Goal: Task Accomplishment & Management: Use online tool/utility

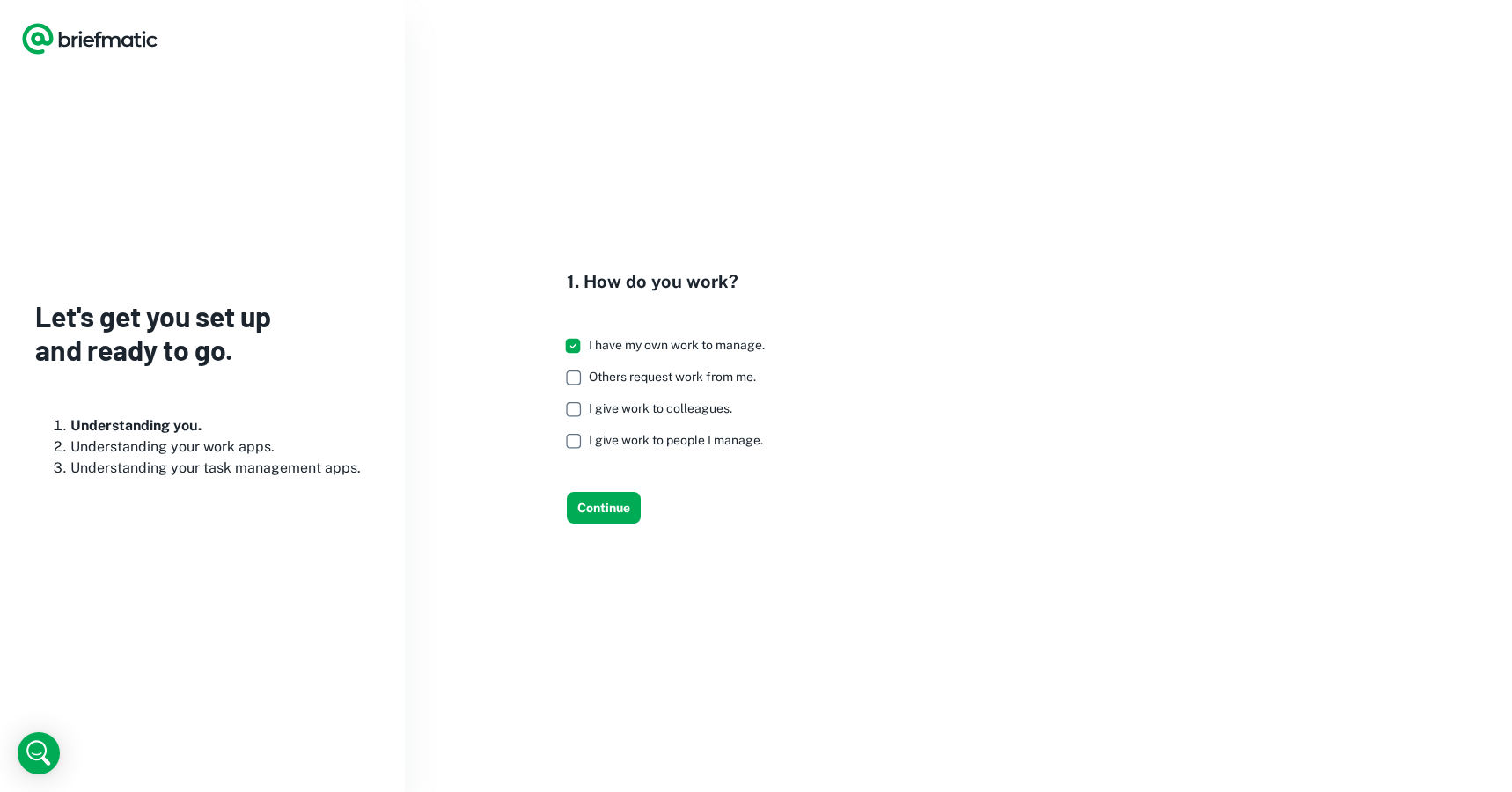
click at [610, 424] on label "I give work to colleagues." at bounding box center [661, 409] width 207 height 31
click at [610, 443] on span "I give work to people I manage." at bounding box center [675, 439] width 174 height 14
click at [614, 383] on span "Others request work from me." at bounding box center [673, 376] width 168 height 14
click at [606, 502] on button "Continue" at bounding box center [604, 507] width 74 height 31
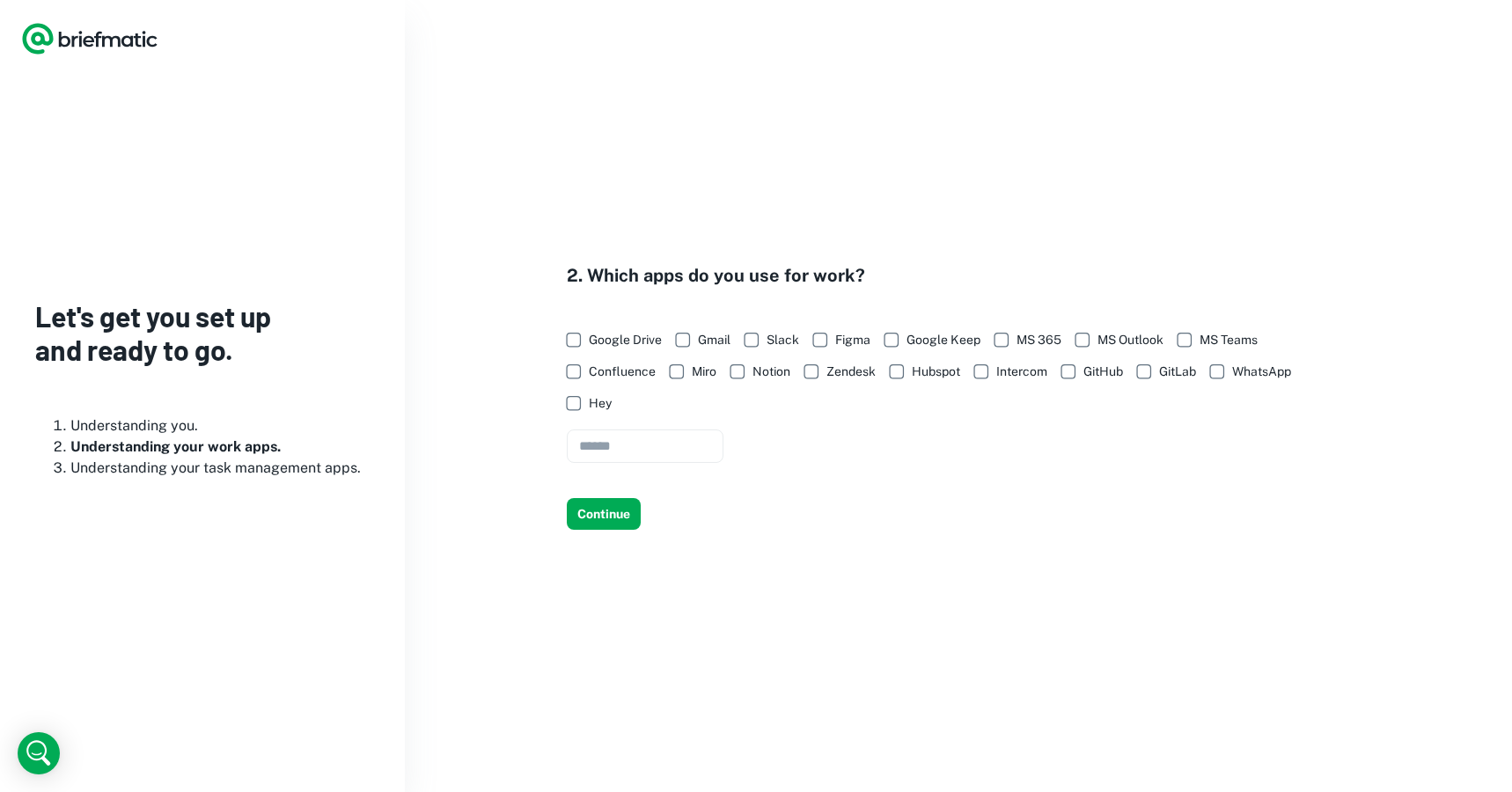
click at [608, 341] on span "Google Drive" at bounding box center [625, 339] width 73 height 19
click at [775, 339] on span "Slack" at bounding box center [782, 339] width 32 height 19
click at [767, 367] on span "Notion" at bounding box center [771, 371] width 38 height 19
click at [1025, 373] on span "Intercom" at bounding box center [1021, 371] width 51 height 19
click at [1115, 370] on span "GitHub" at bounding box center [1103, 371] width 40 height 19
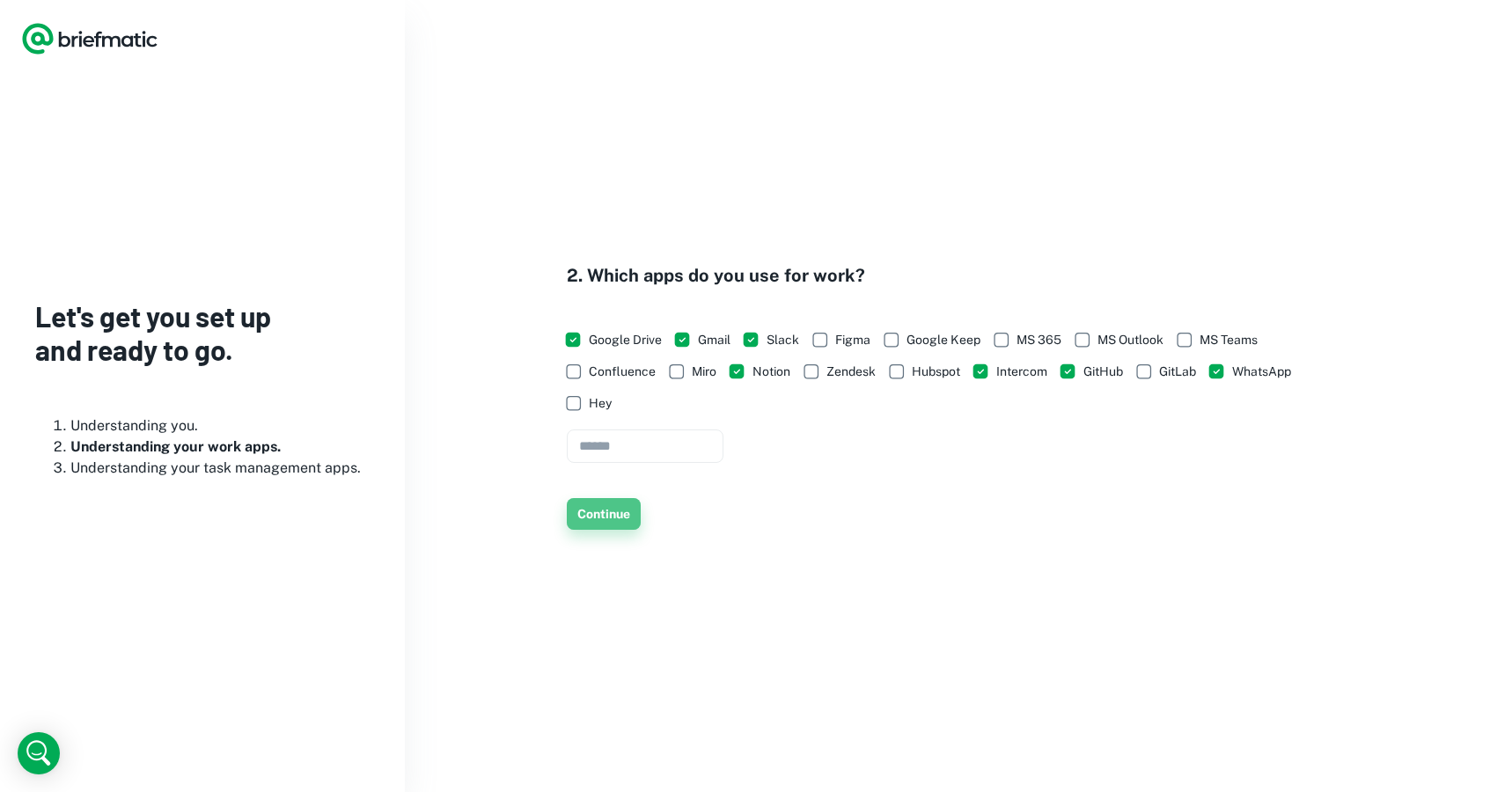
click at [610, 520] on button "Continue" at bounding box center [604, 514] width 74 height 31
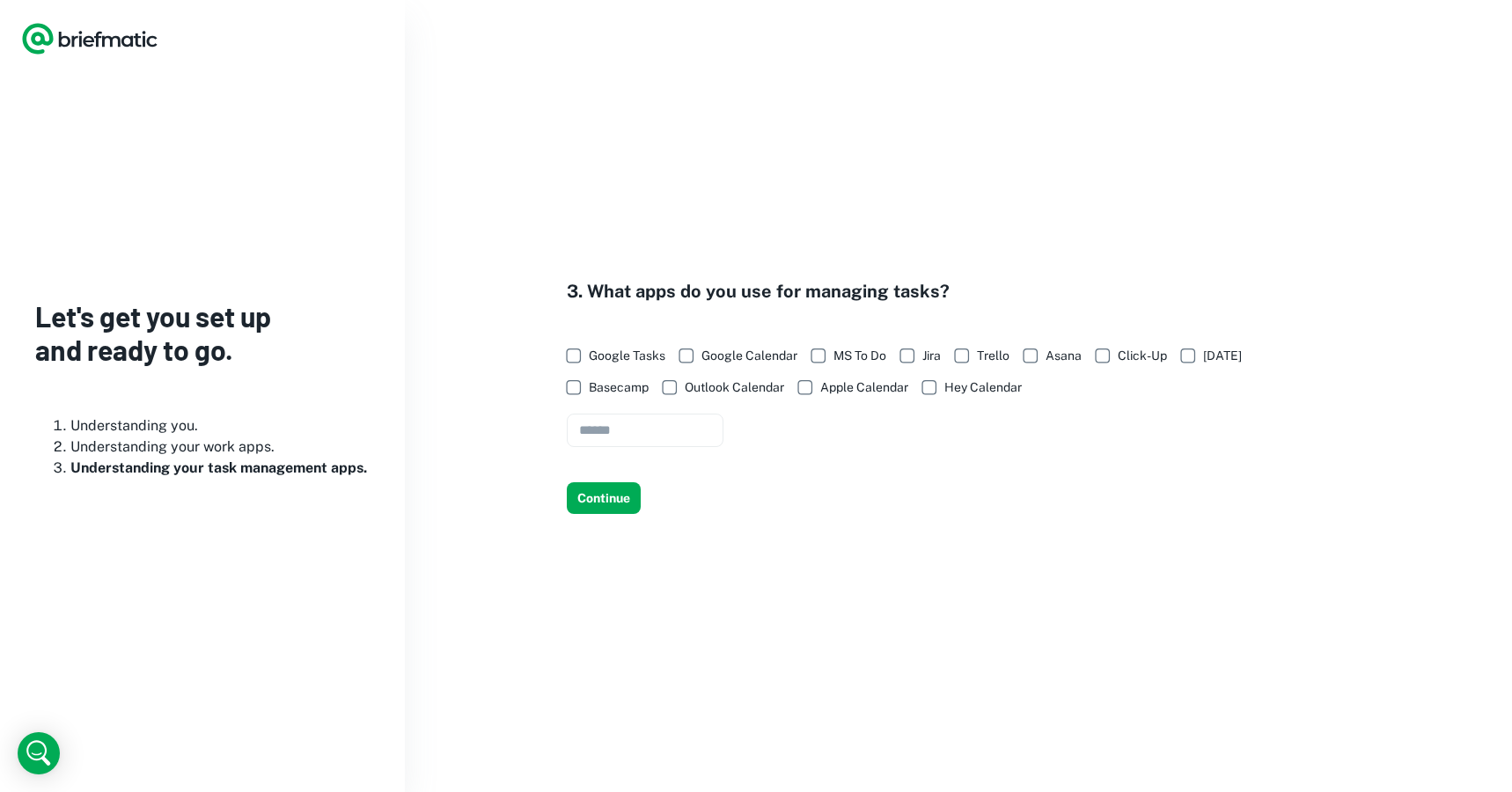
click at [737, 355] on span "Google Calendar" at bounding box center [749, 355] width 96 height 19
click at [608, 493] on button "Continue" at bounding box center [604, 498] width 74 height 31
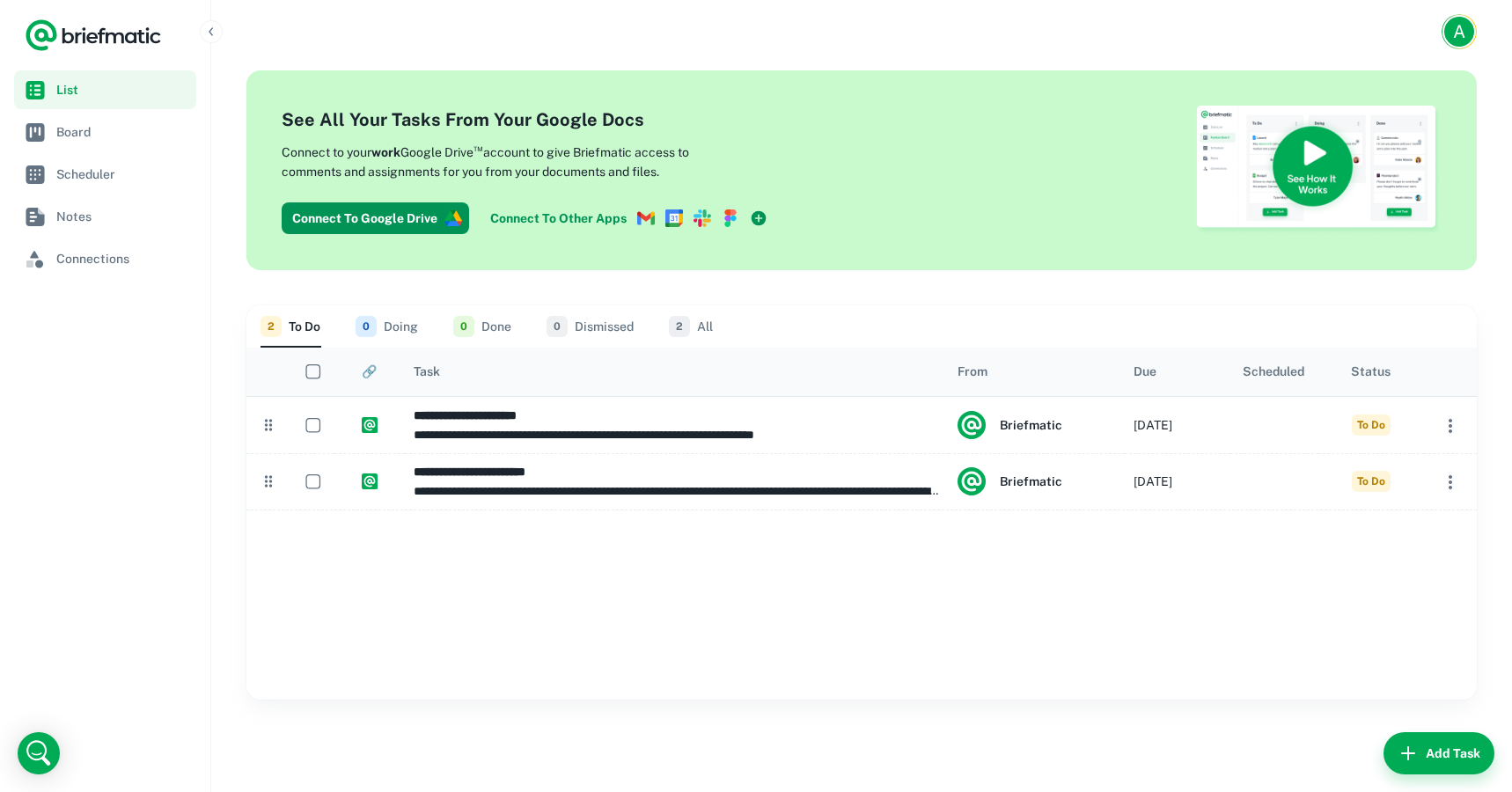
click at [598, 222] on link "Connect To Other Apps" at bounding box center [628, 218] width 291 height 31
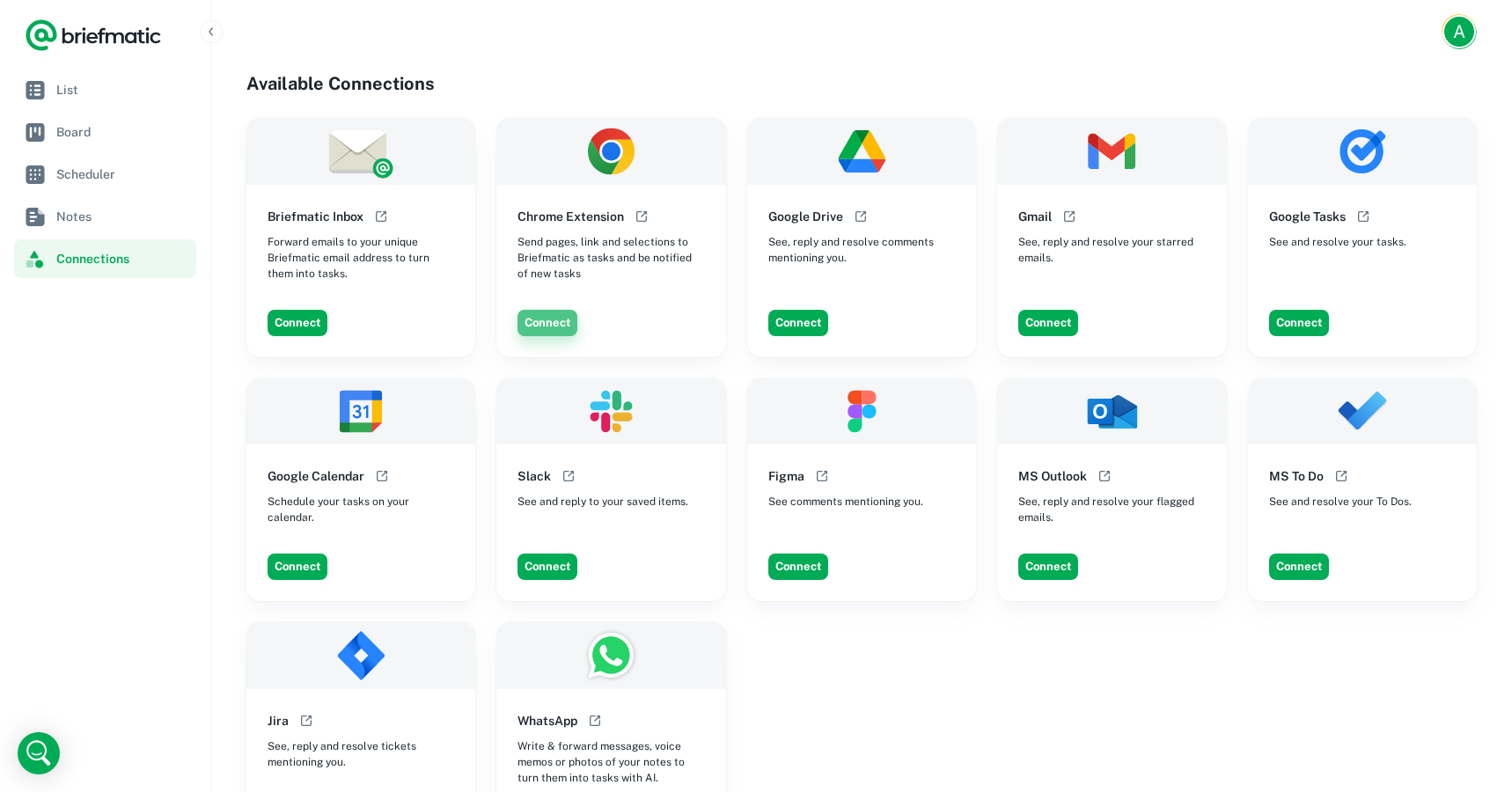
click at [558, 331] on button "Connect" at bounding box center [547, 322] width 60 height 27
click at [301, 324] on button "Connect" at bounding box center [297, 322] width 60 height 27
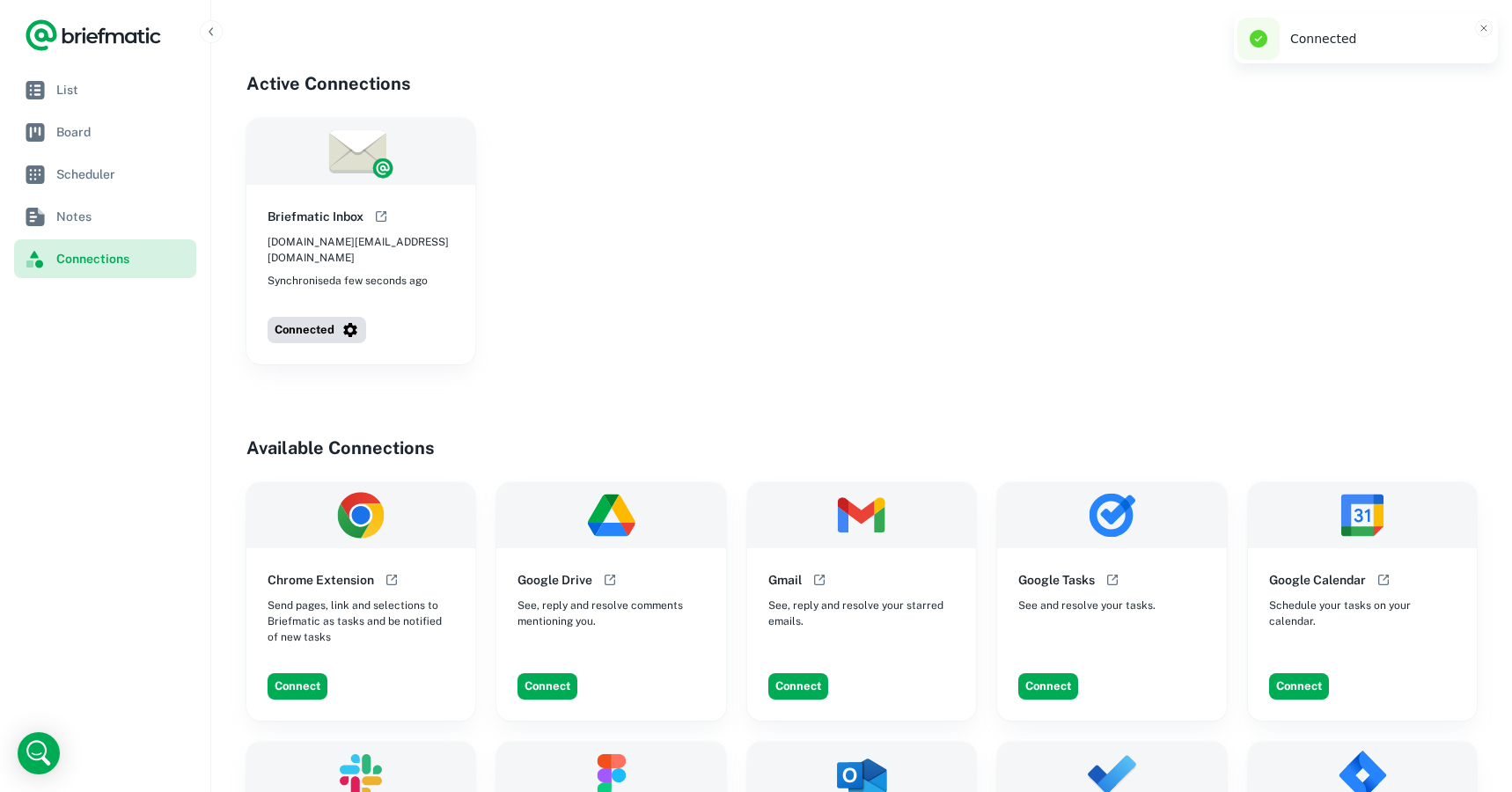
click at [144, 256] on span "Connections" at bounding box center [123, 258] width 133 height 19
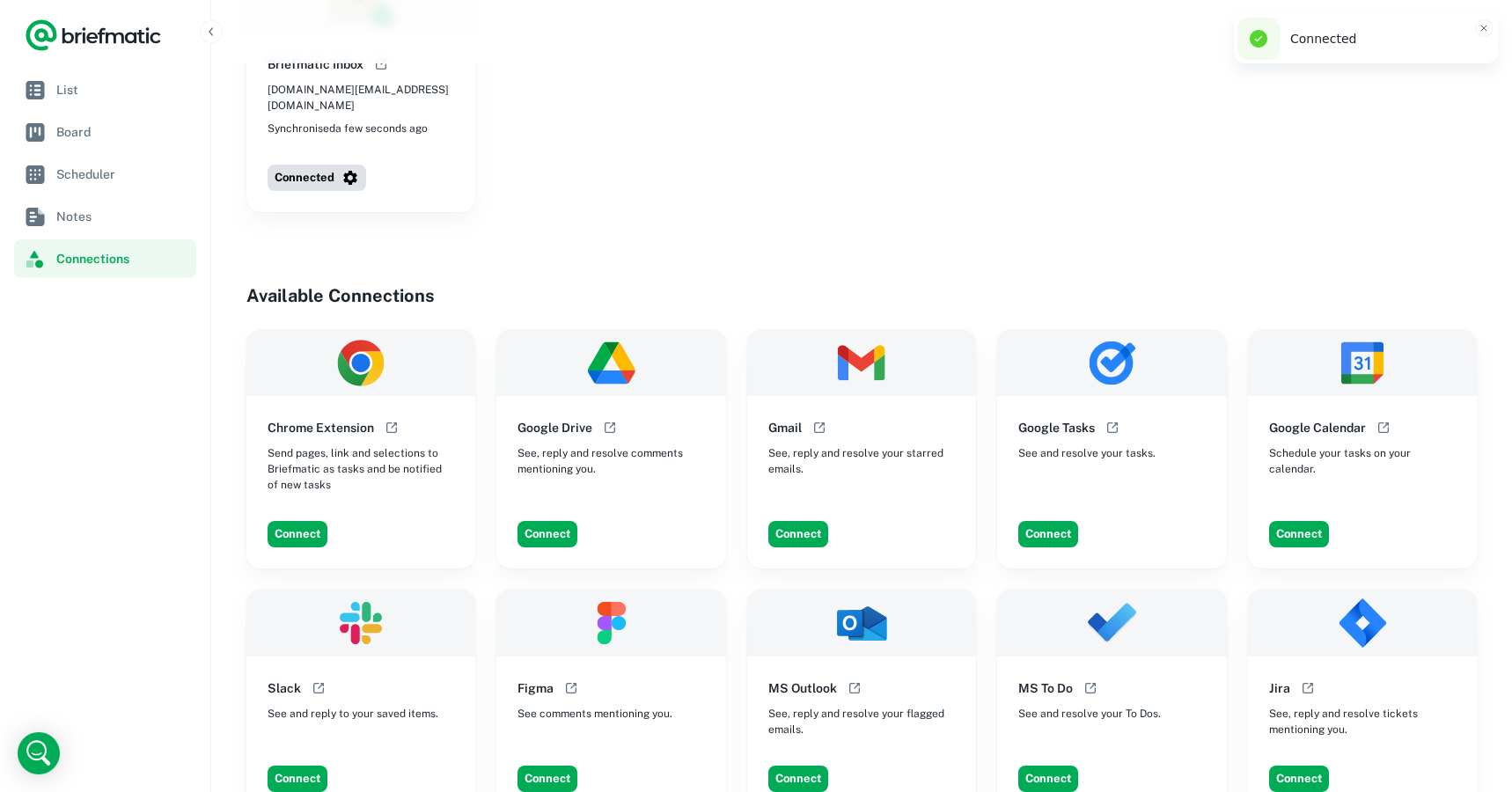
scroll to position [181, 0]
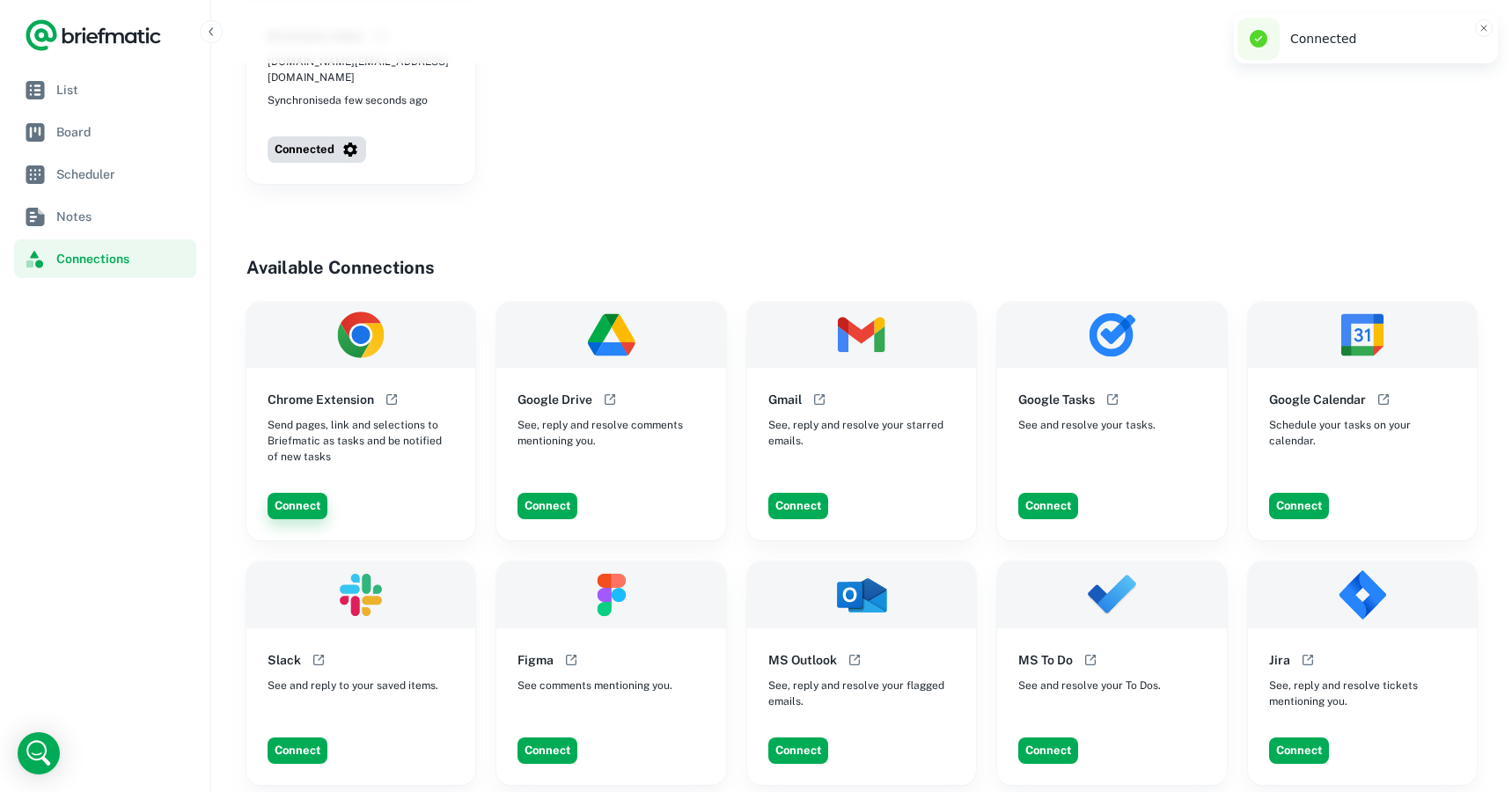
click at [307, 507] on button "Connect" at bounding box center [297, 506] width 60 height 27
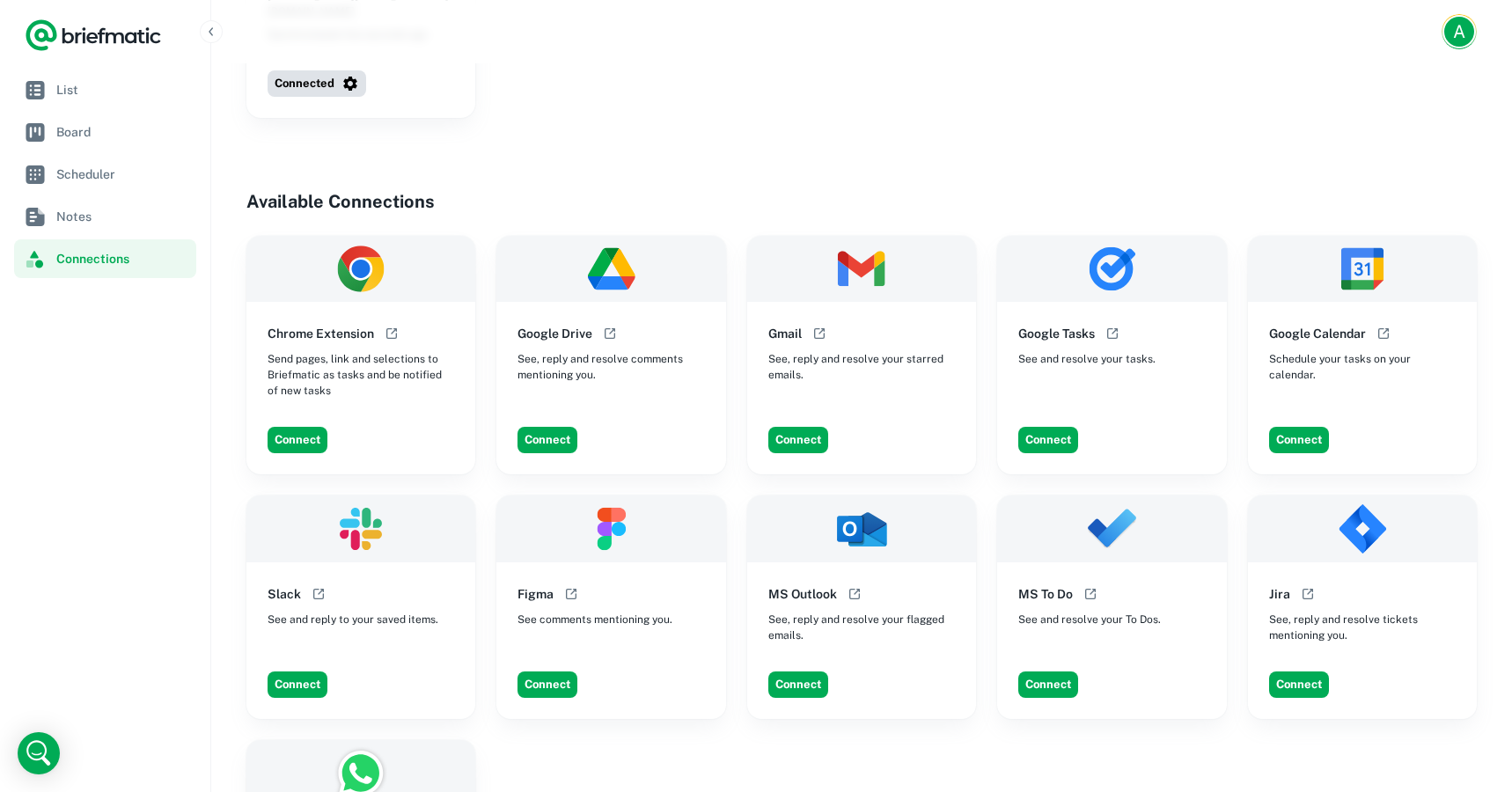
scroll to position [249, 0]
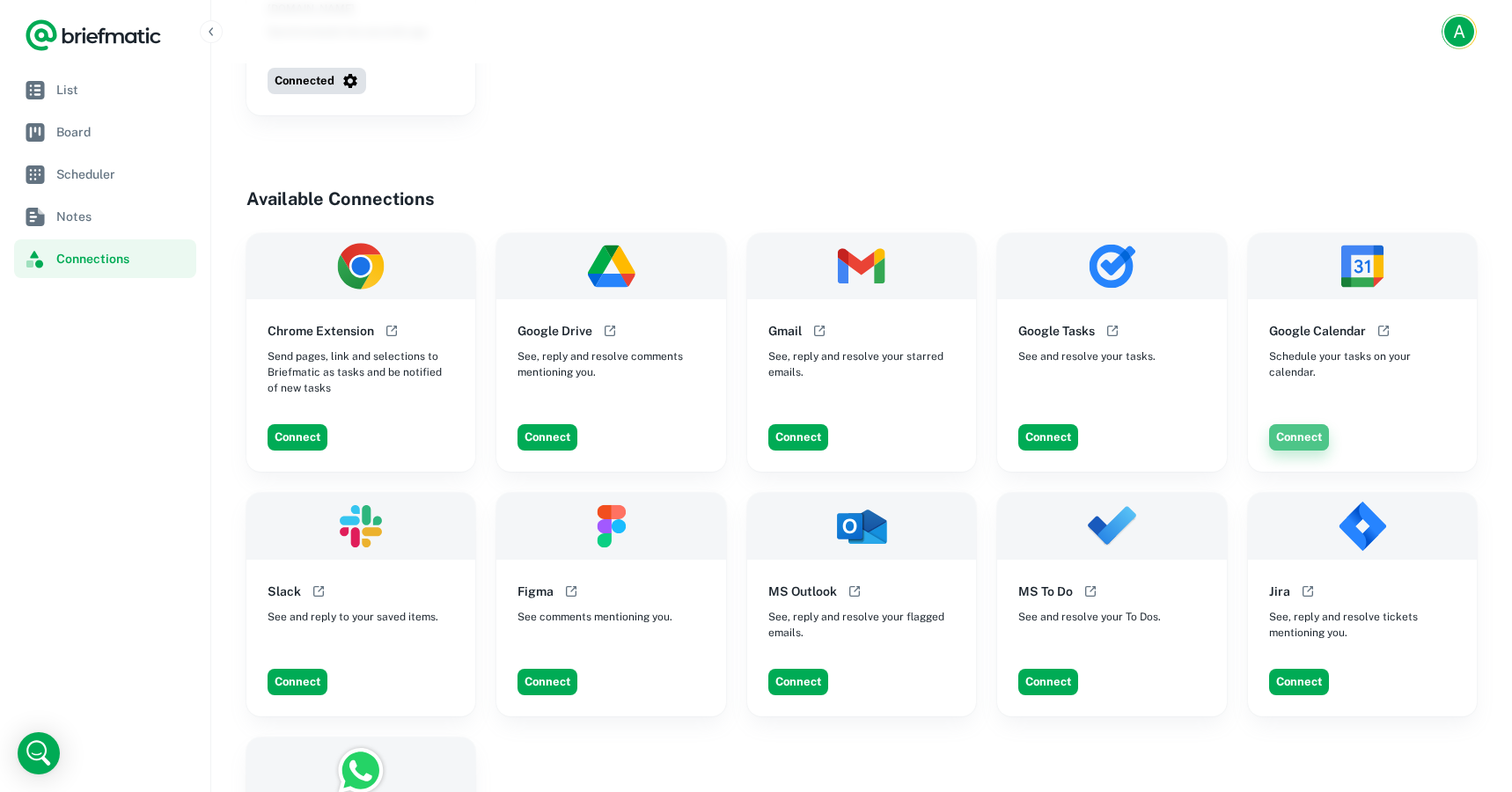
click at [1310, 439] on button "Connect" at bounding box center [1299, 437] width 60 height 27
click at [286, 680] on button "Connect" at bounding box center [297, 681] width 60 height 27
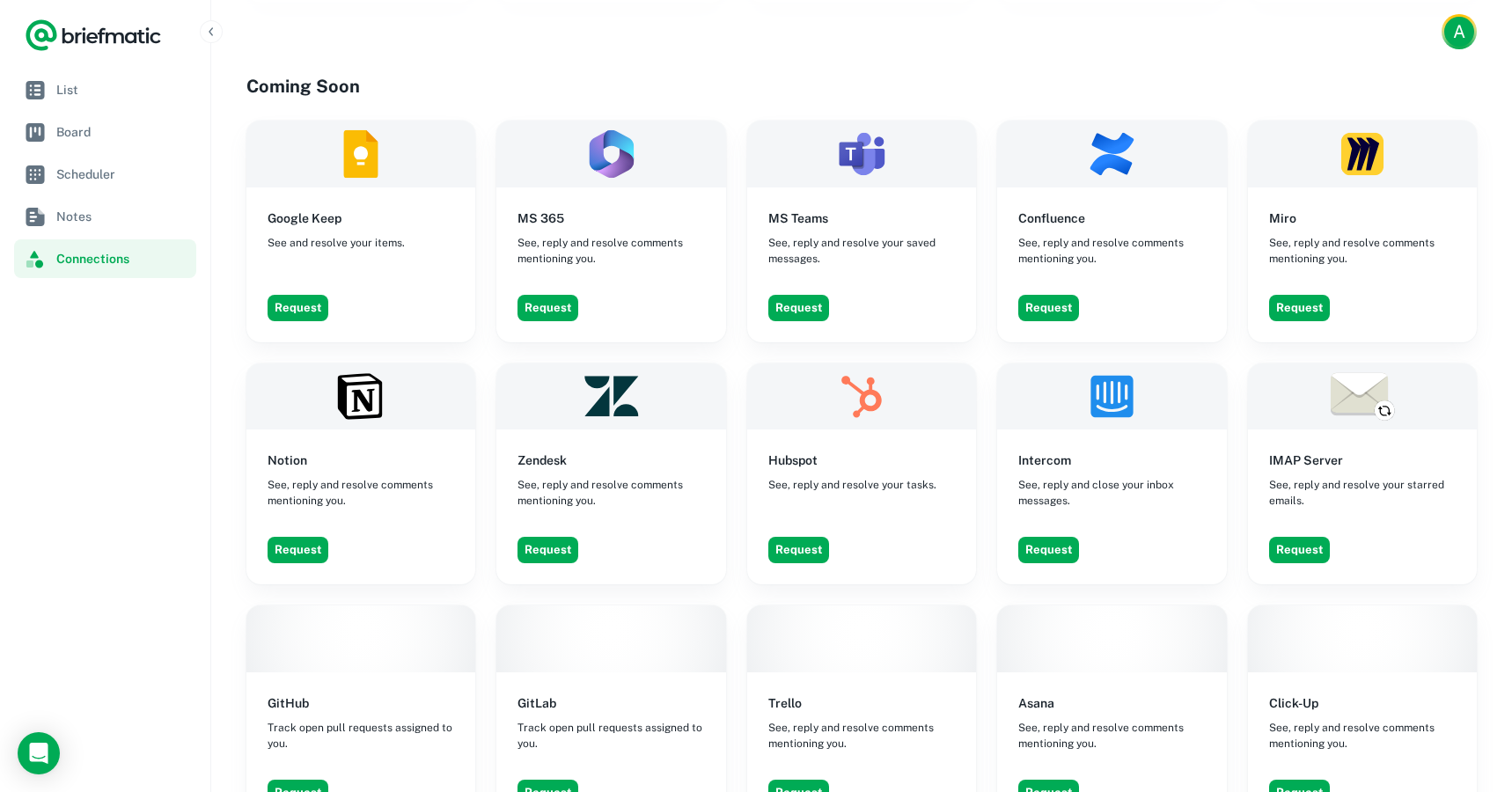
scroll to position [1000, 0]
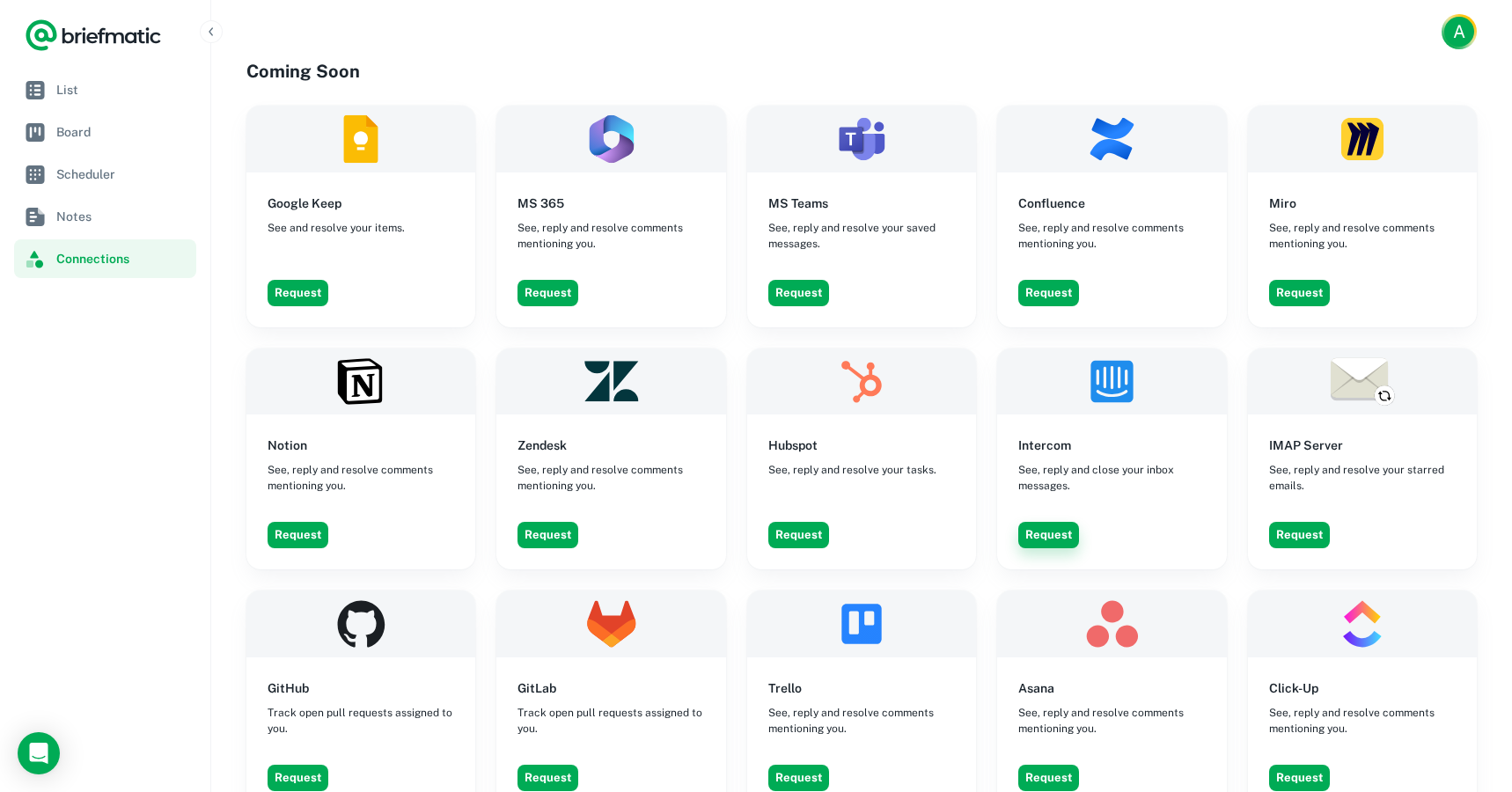
click at [1065, 530] on button "Request" at bounding box center [1049, 535] width 61 height 27
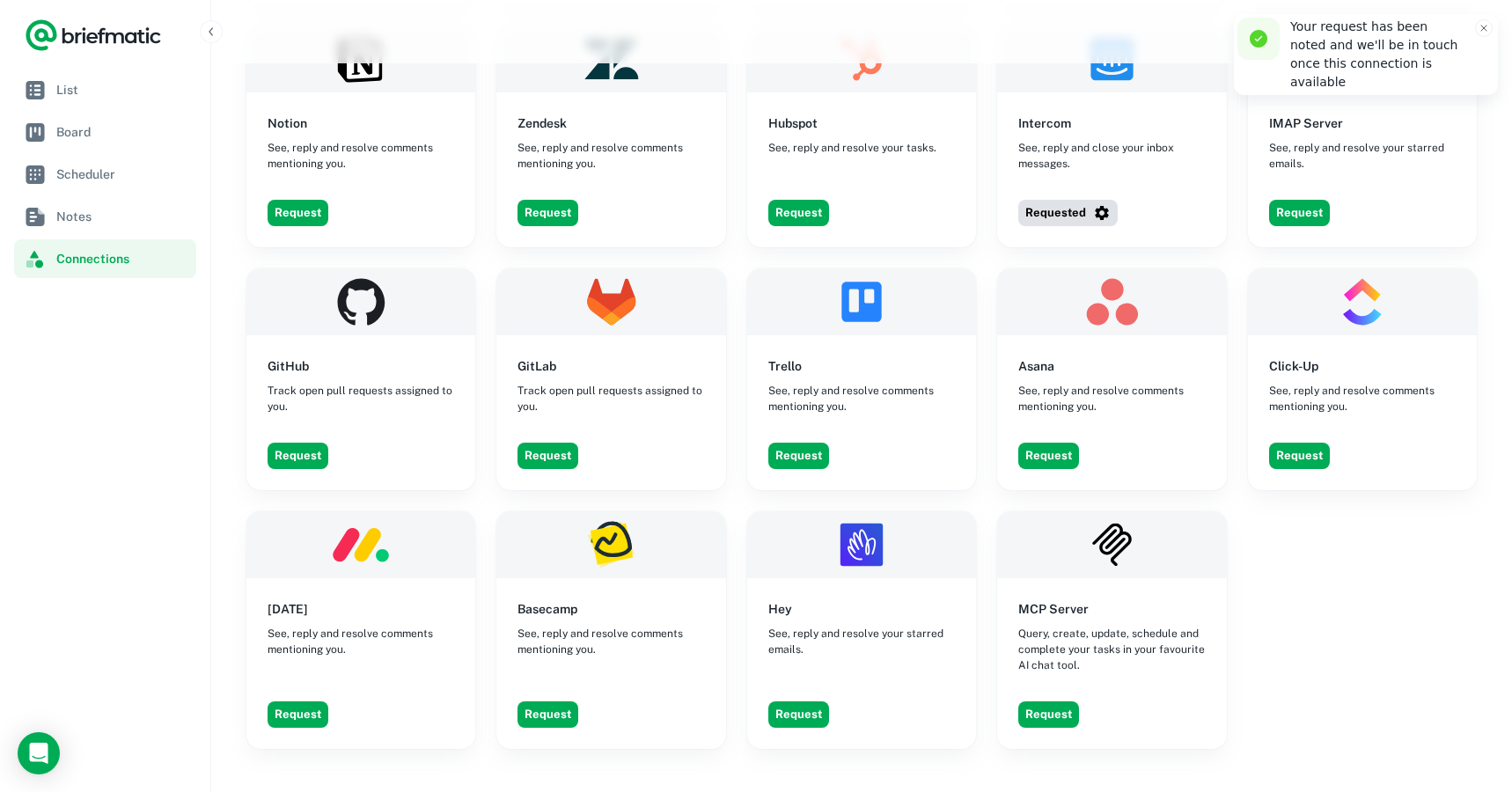
scroll to position [1329, 0]
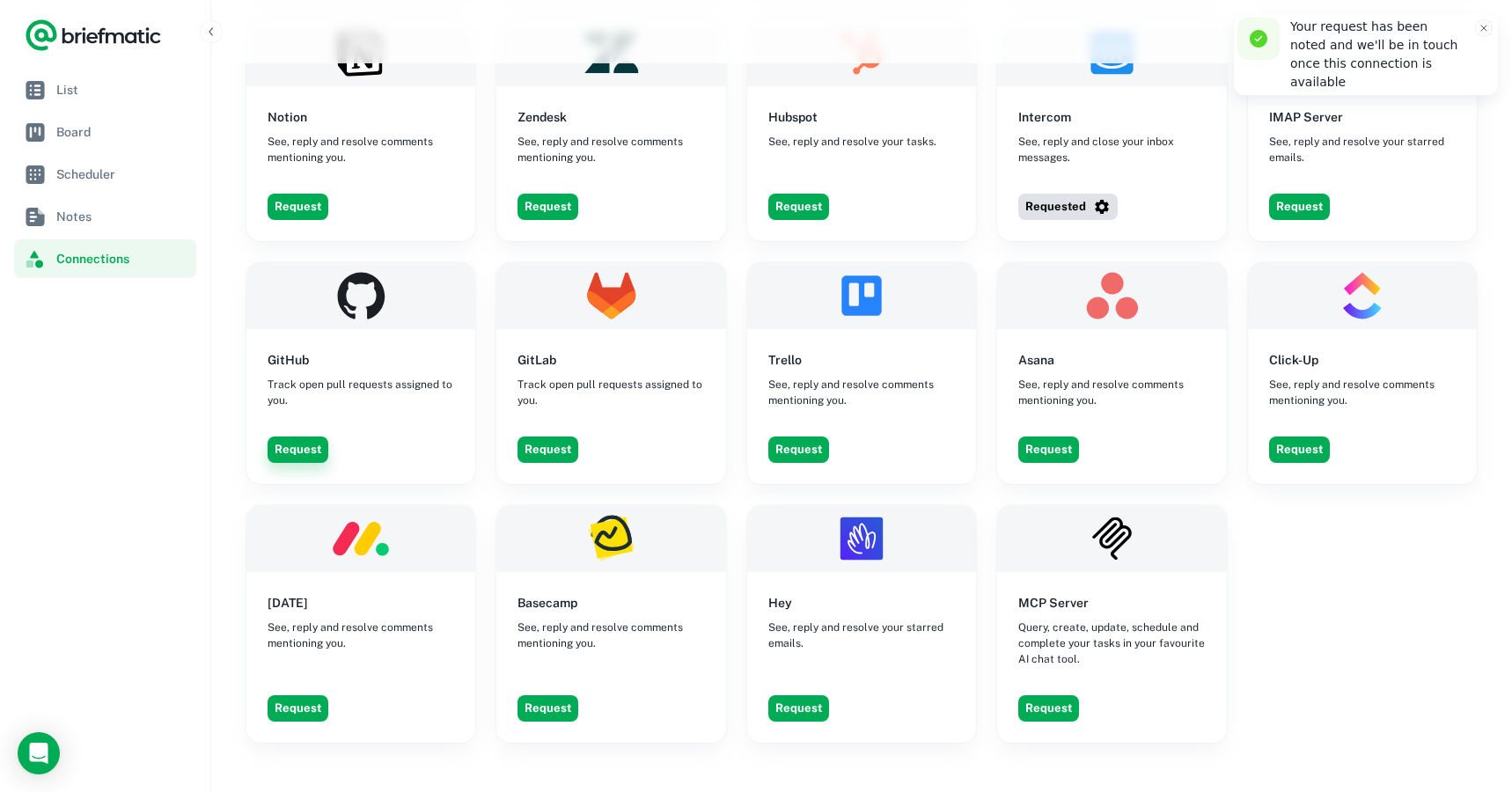
click at [288, 460] on button "Request" at bounding box center [298, 449] width 61 height 27
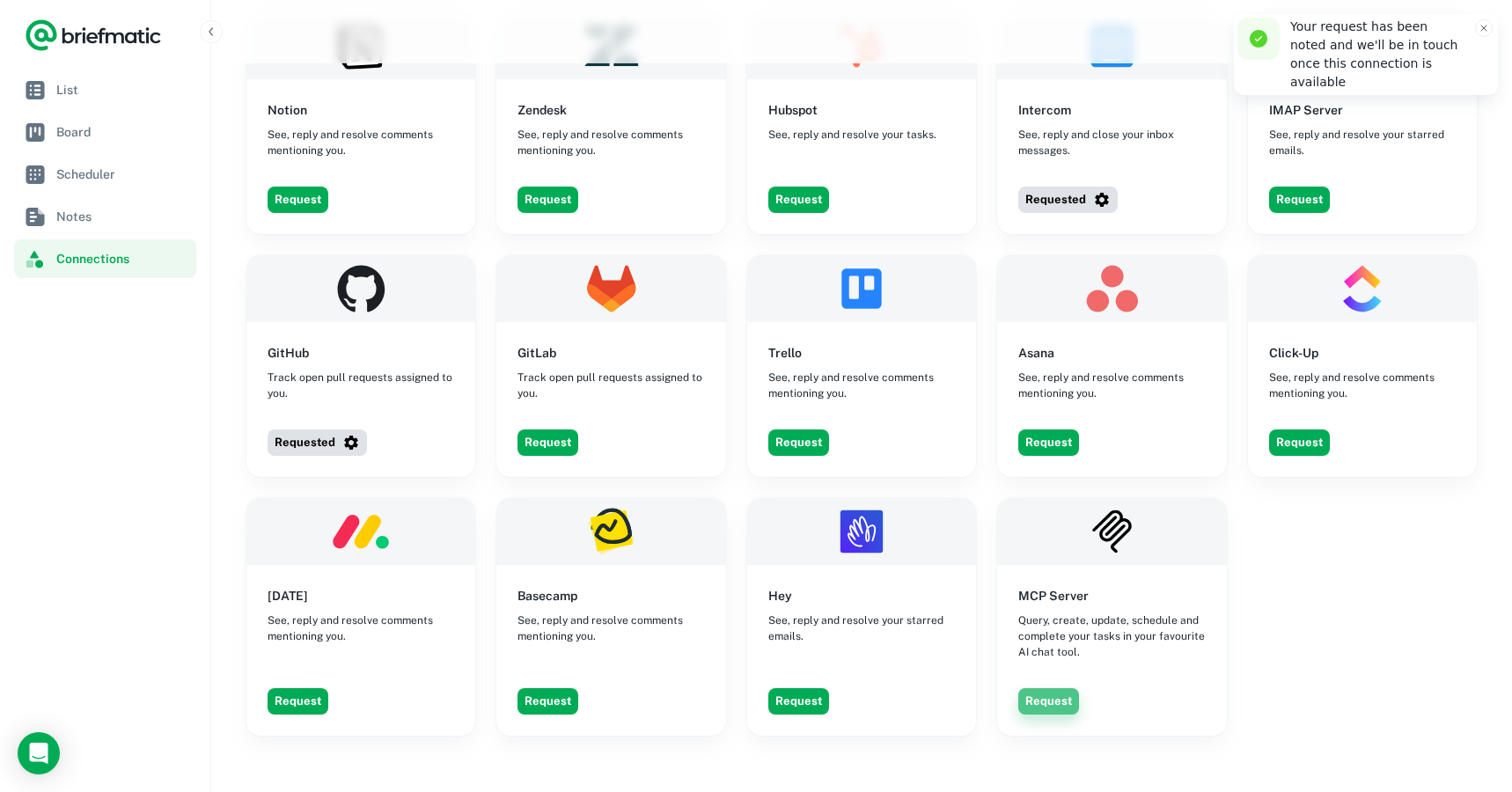
click at [1053, 688] on button "Request" at bounding box center [1049, 701] width 61 height 27
click at [109, 221] on span "Notes" at bounding box center [123, 215] width 133 height 19
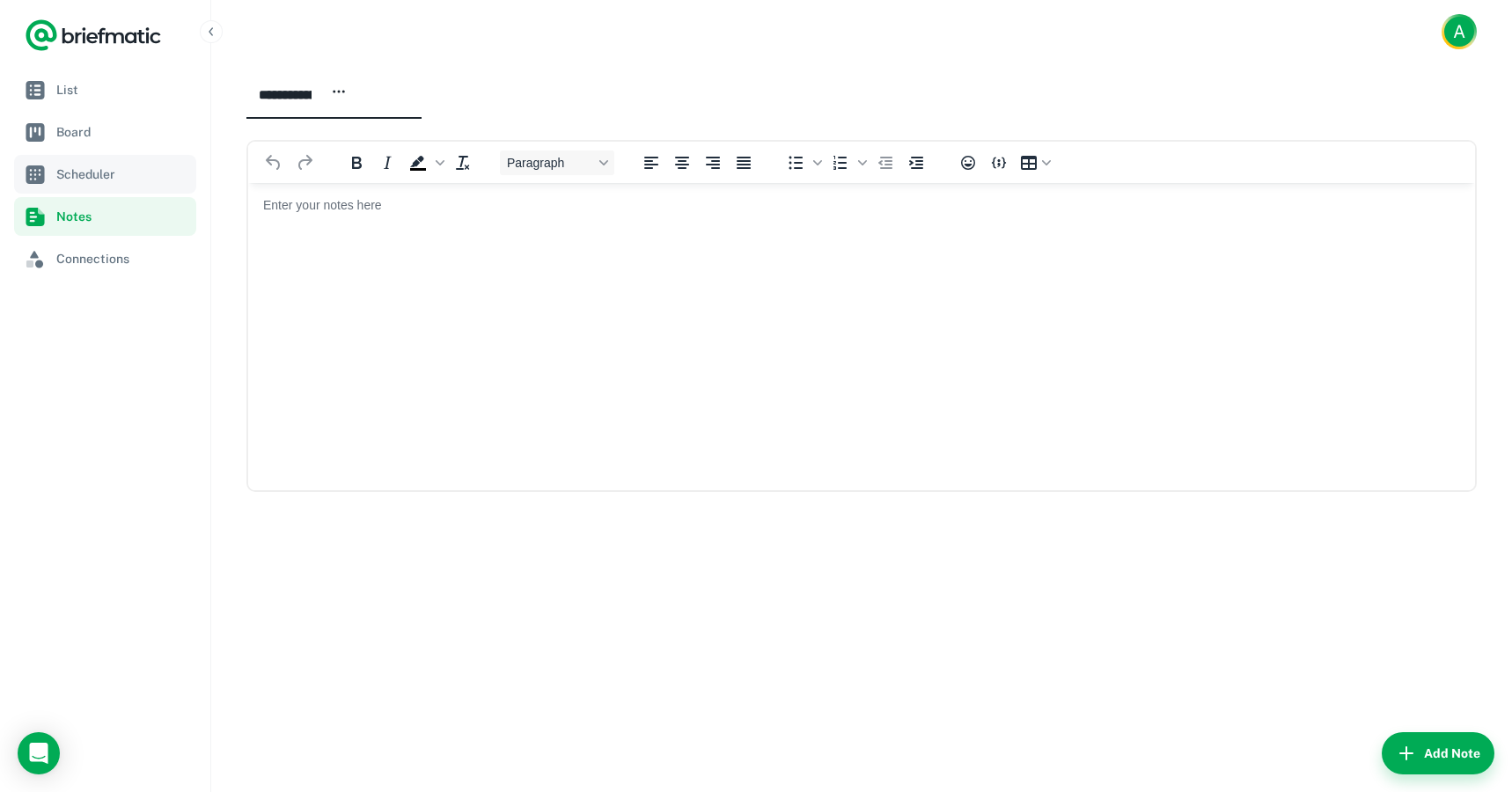
click at [90, 169] on span "Scheduler" at bounding box center [123, 174] width 133 height 19
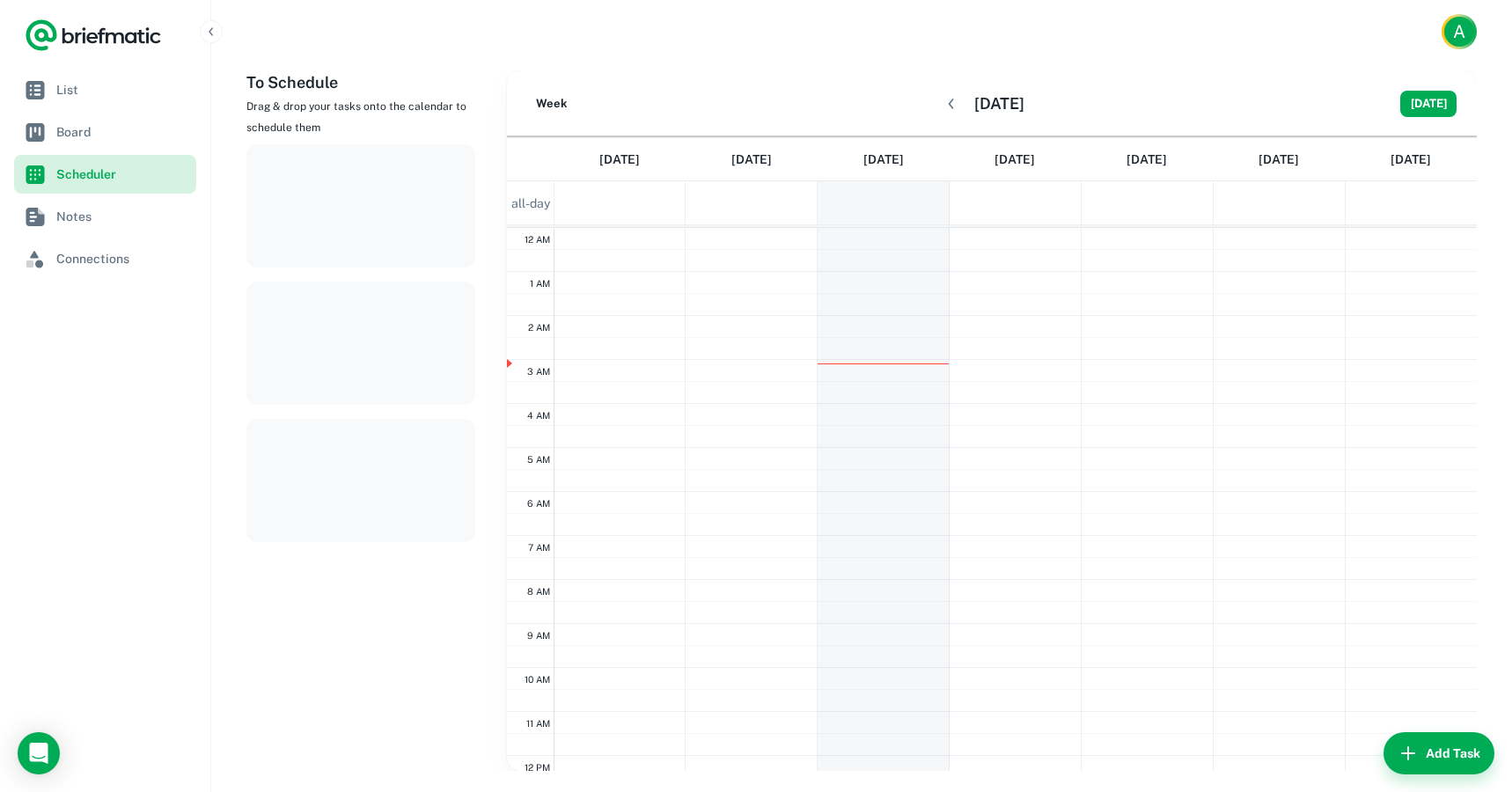
scroll to position [265, 0]
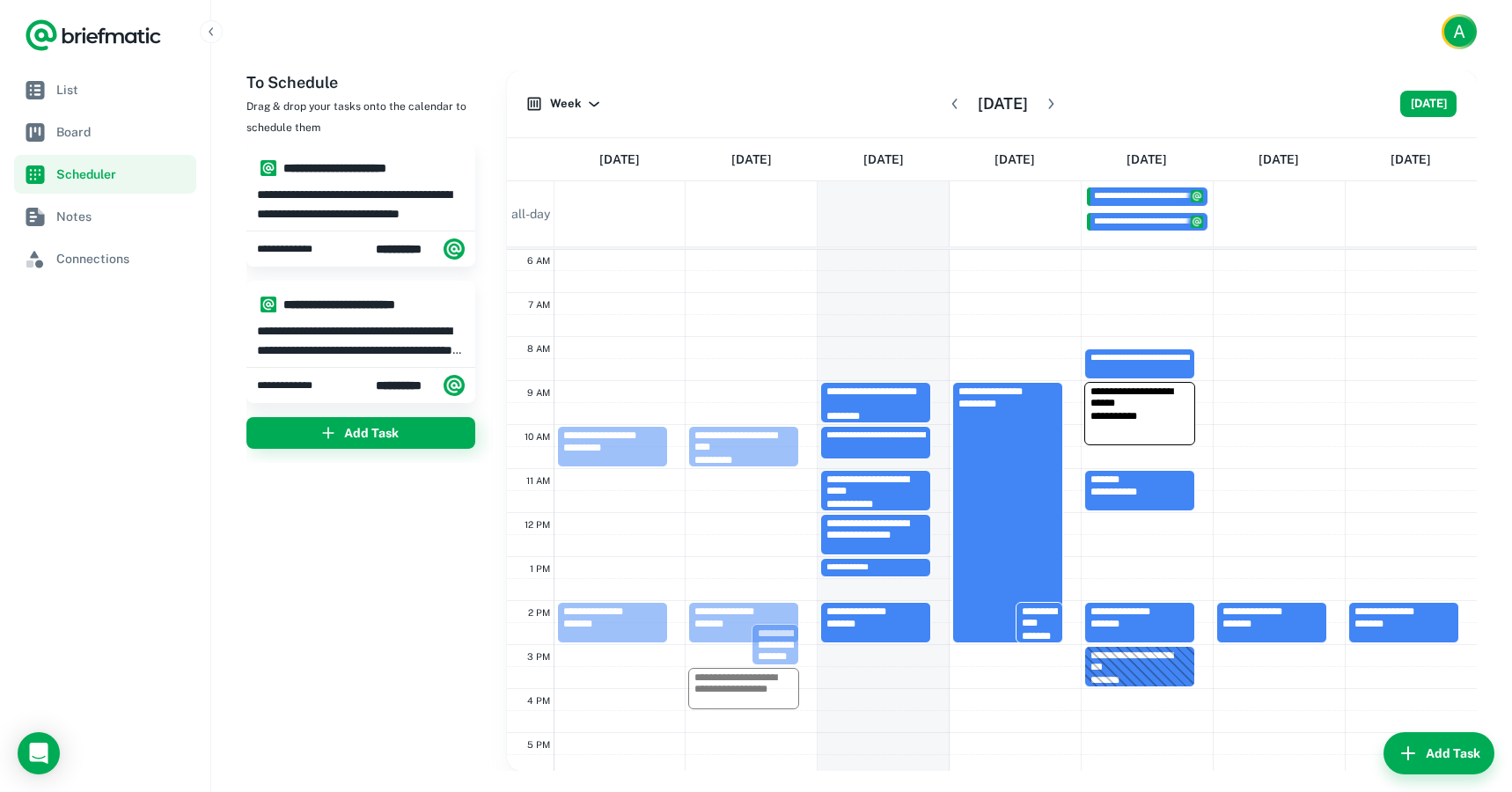
click at [356, 218] on p "**********" at bounding box center [360, 204] width 207 height 39
type input "**********"
type textarea "**********"
type input "**********"
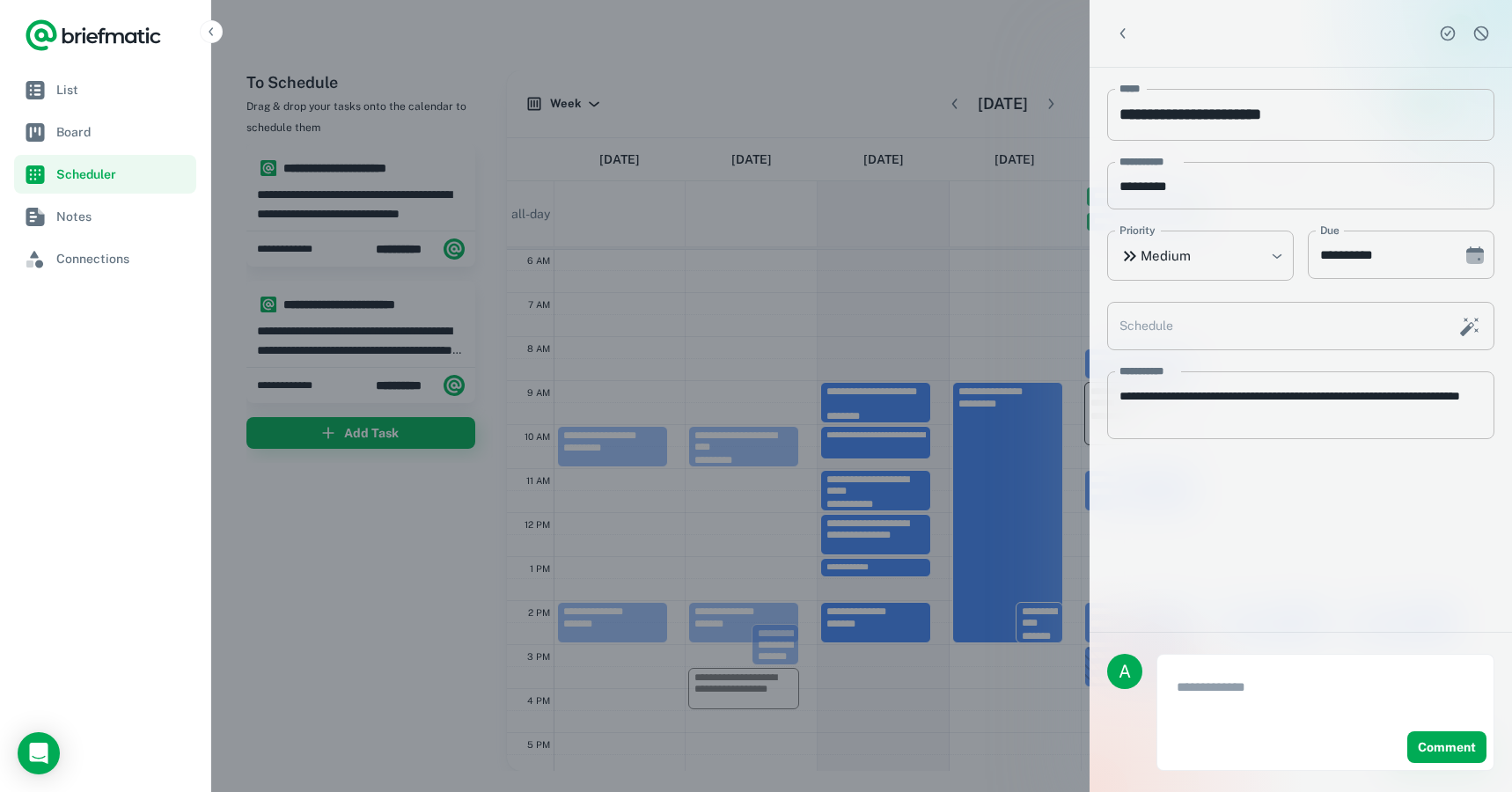
click at [357, 366] on div at bounding box center [756, 396] width 1512 height 792
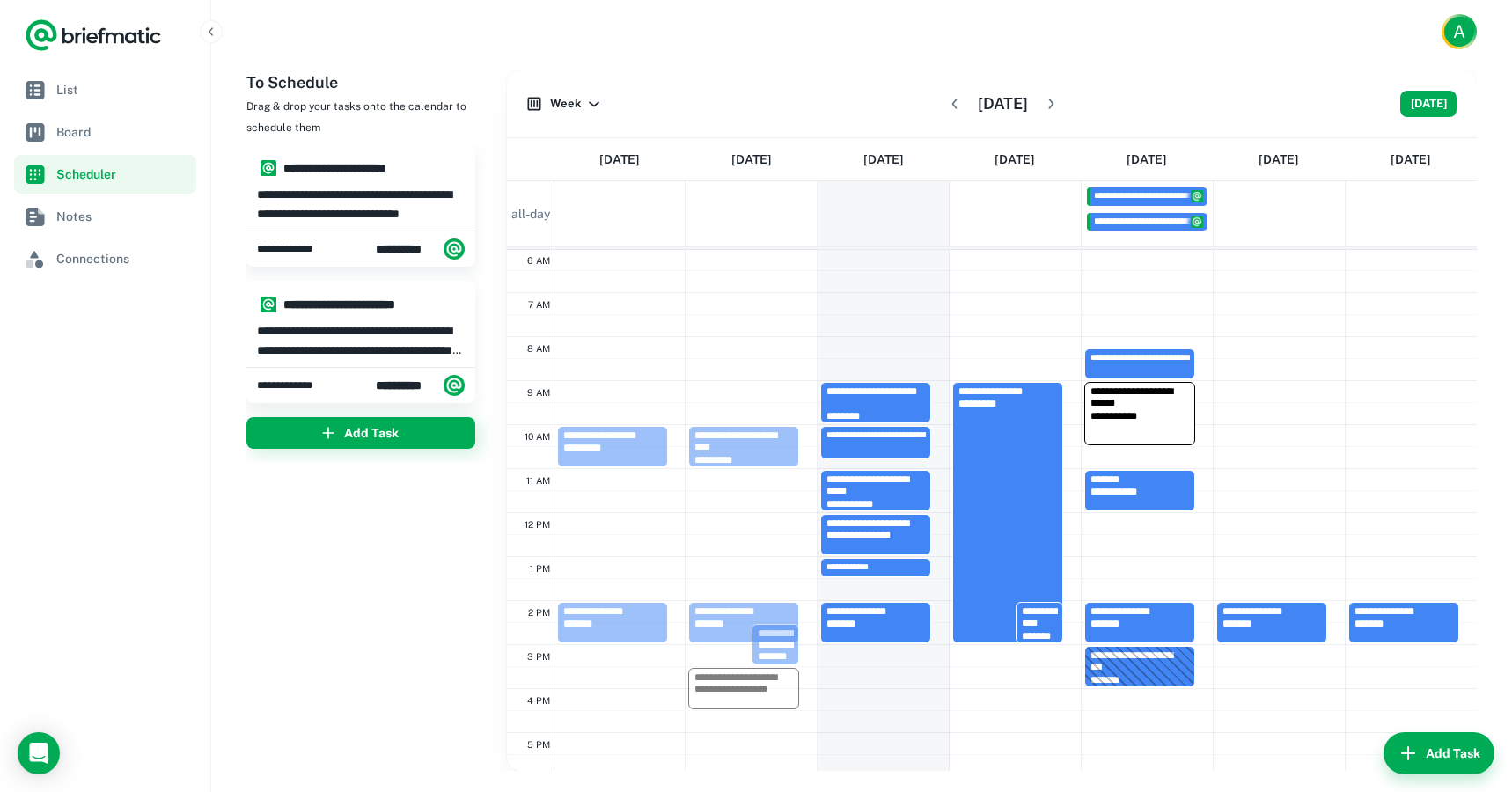
click at [381, 352] on p "**********" at bounding box center [360, 341] width 207 height 39
type input "**********"
type textarea "**********"
type input "**********"
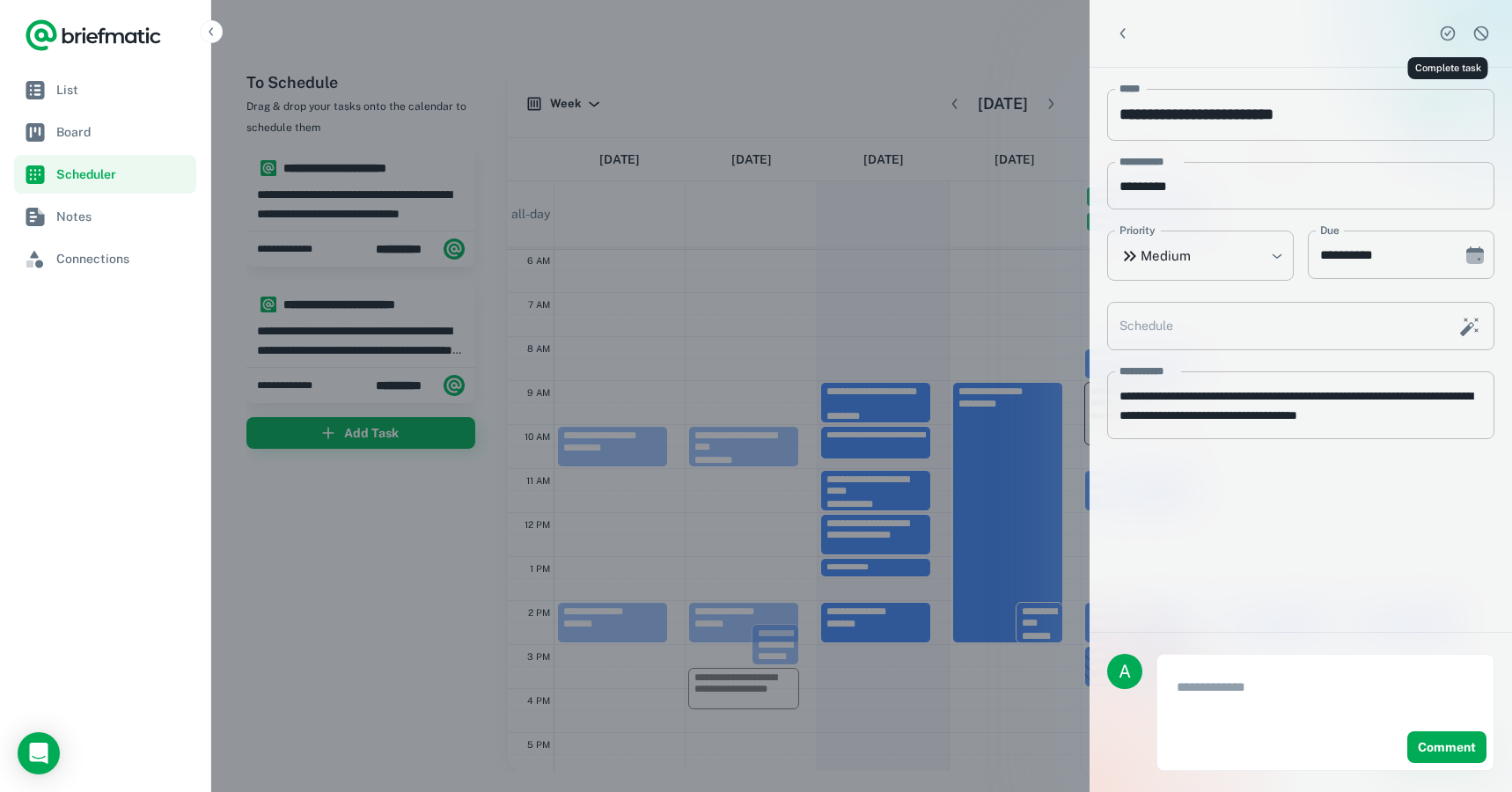
drag, startPoint x: 1440, startPoint y: 31, endPoint x: 916, endPoint y: 117, distance: 531.0
click at [1440, 31] on icon "Complete task" at bounding box center [1448, 33] width 18 height 17
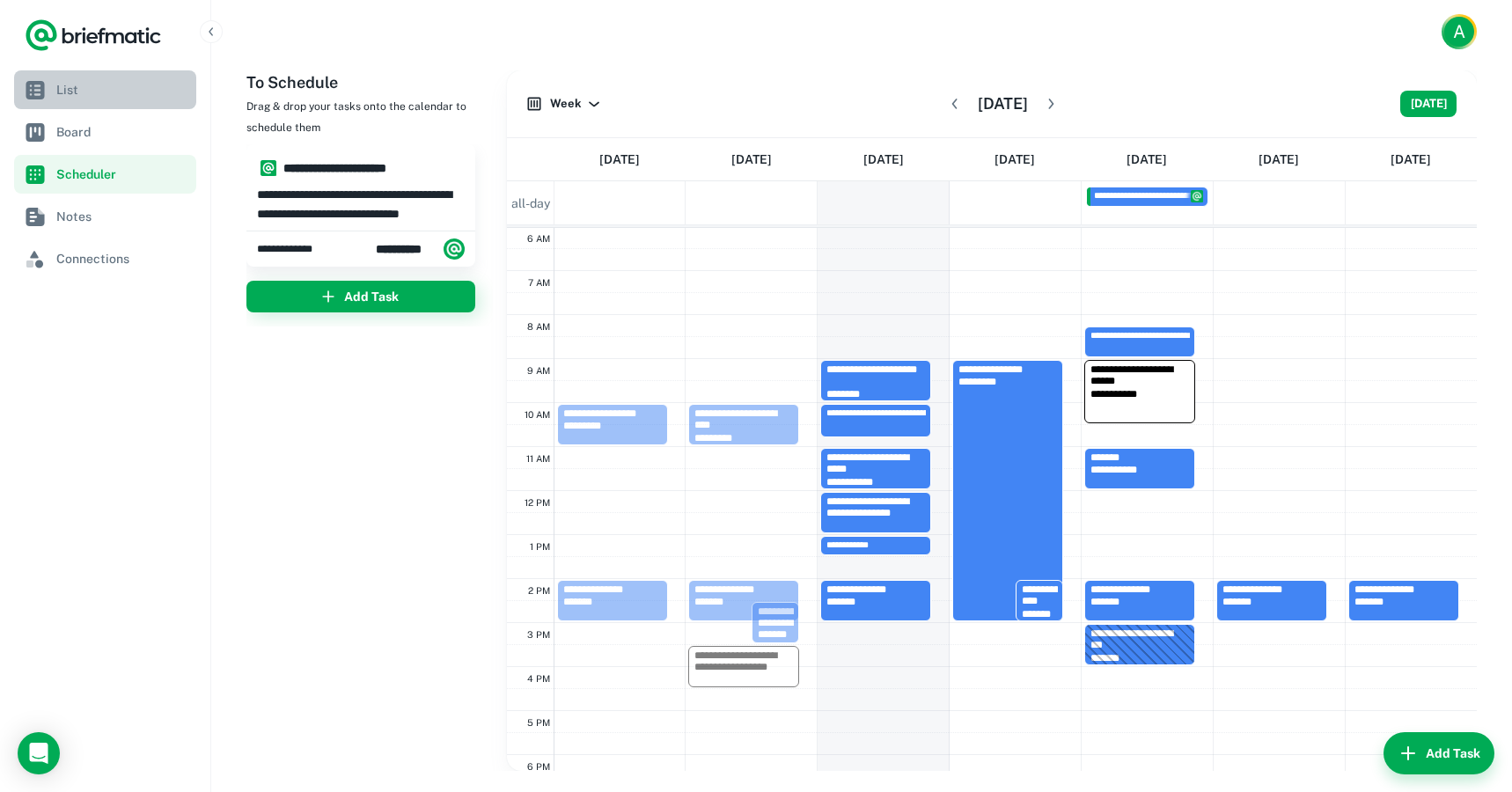
click at [94, 90] on span "List" at bounding box center [123, 89] width 133 height 19
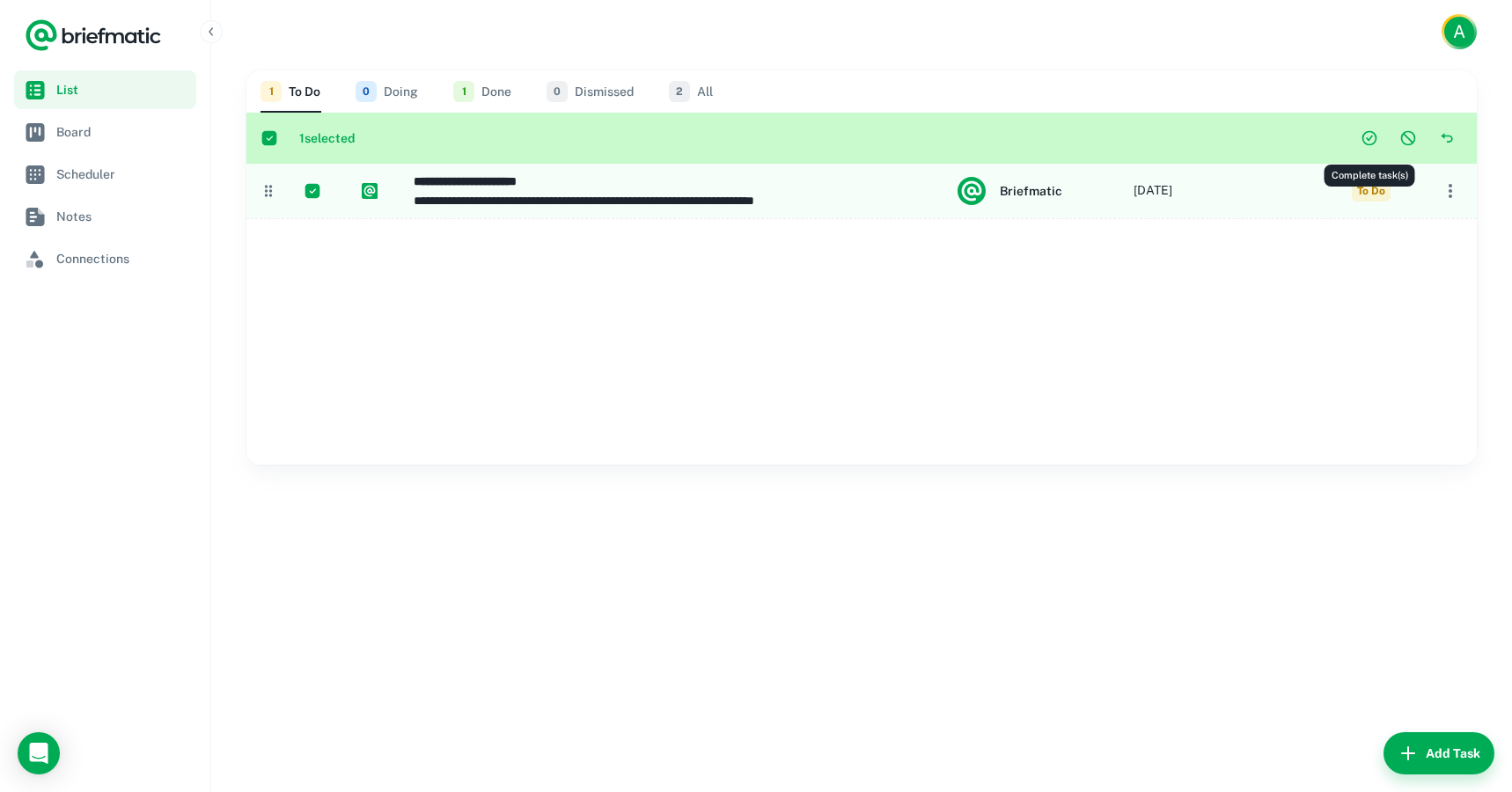
click at [1365, 144] on icon "Complete task(s)" at bounding box center [1369, 137] width 18 height 17
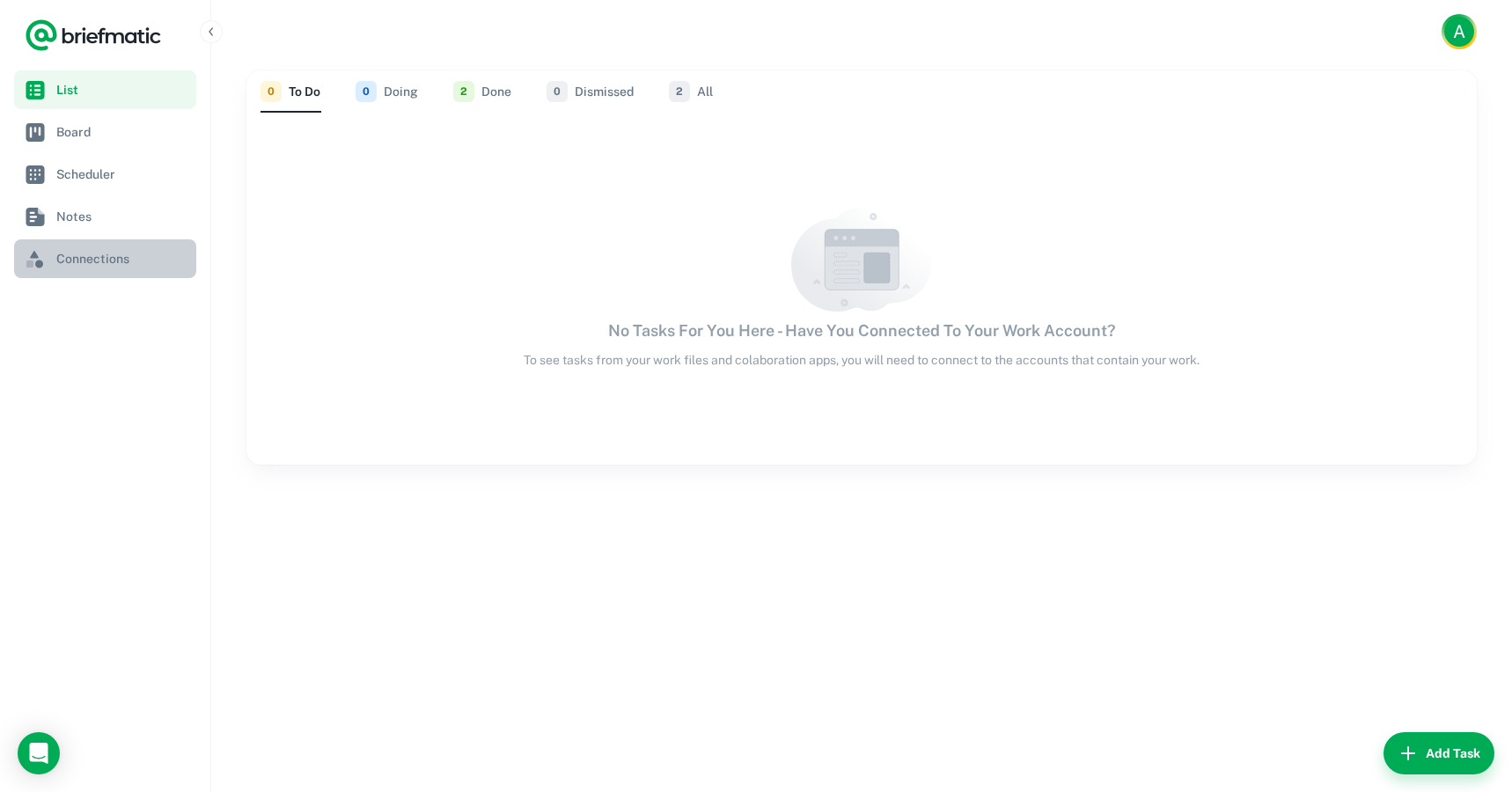
click at [98, 261] on span "Connections" at bounding box center [123, 258] width 133 height 19
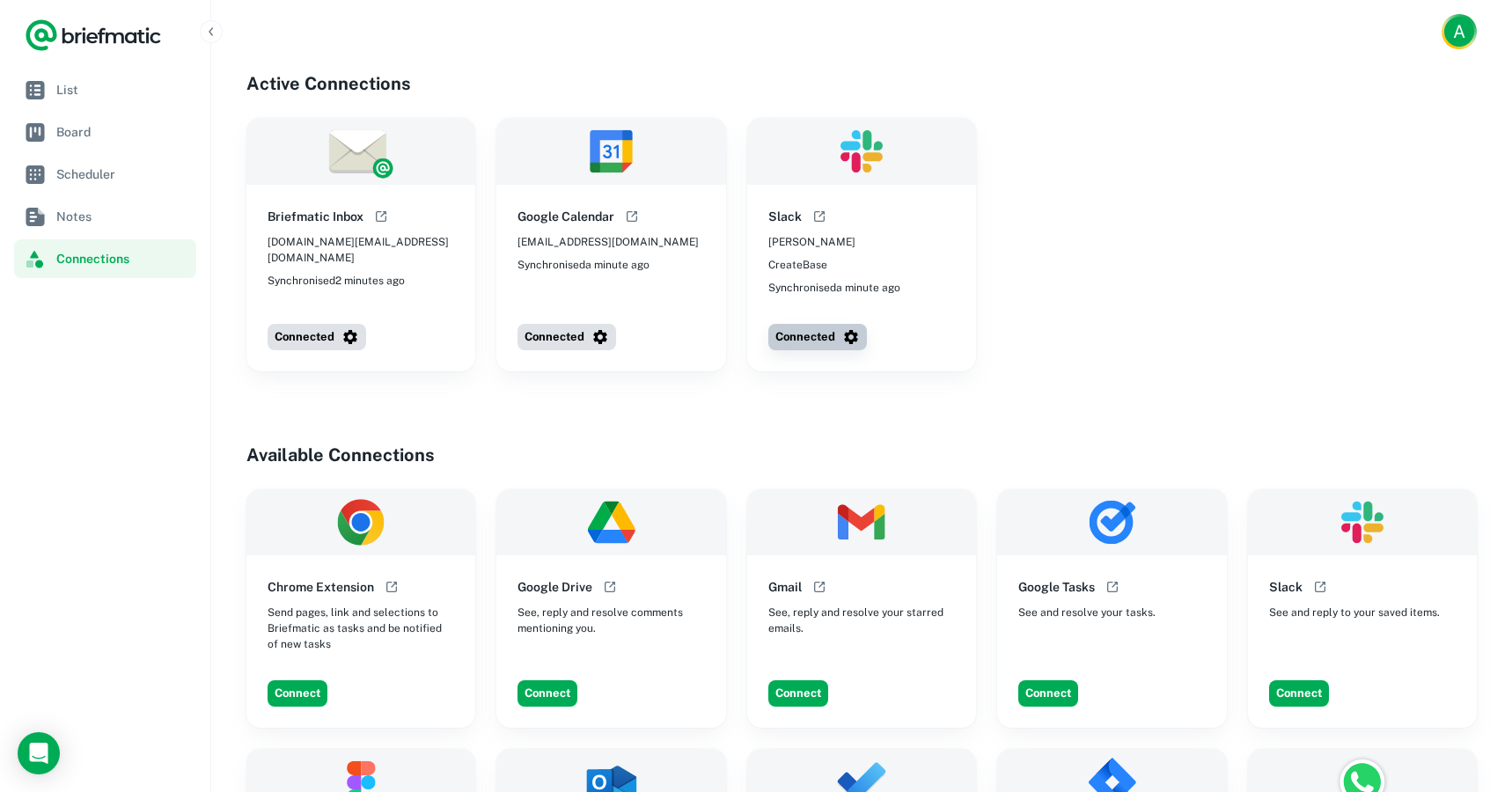
click at [838, 344] on button "Connected" at bounding box center [817, 337] width 99 height 27
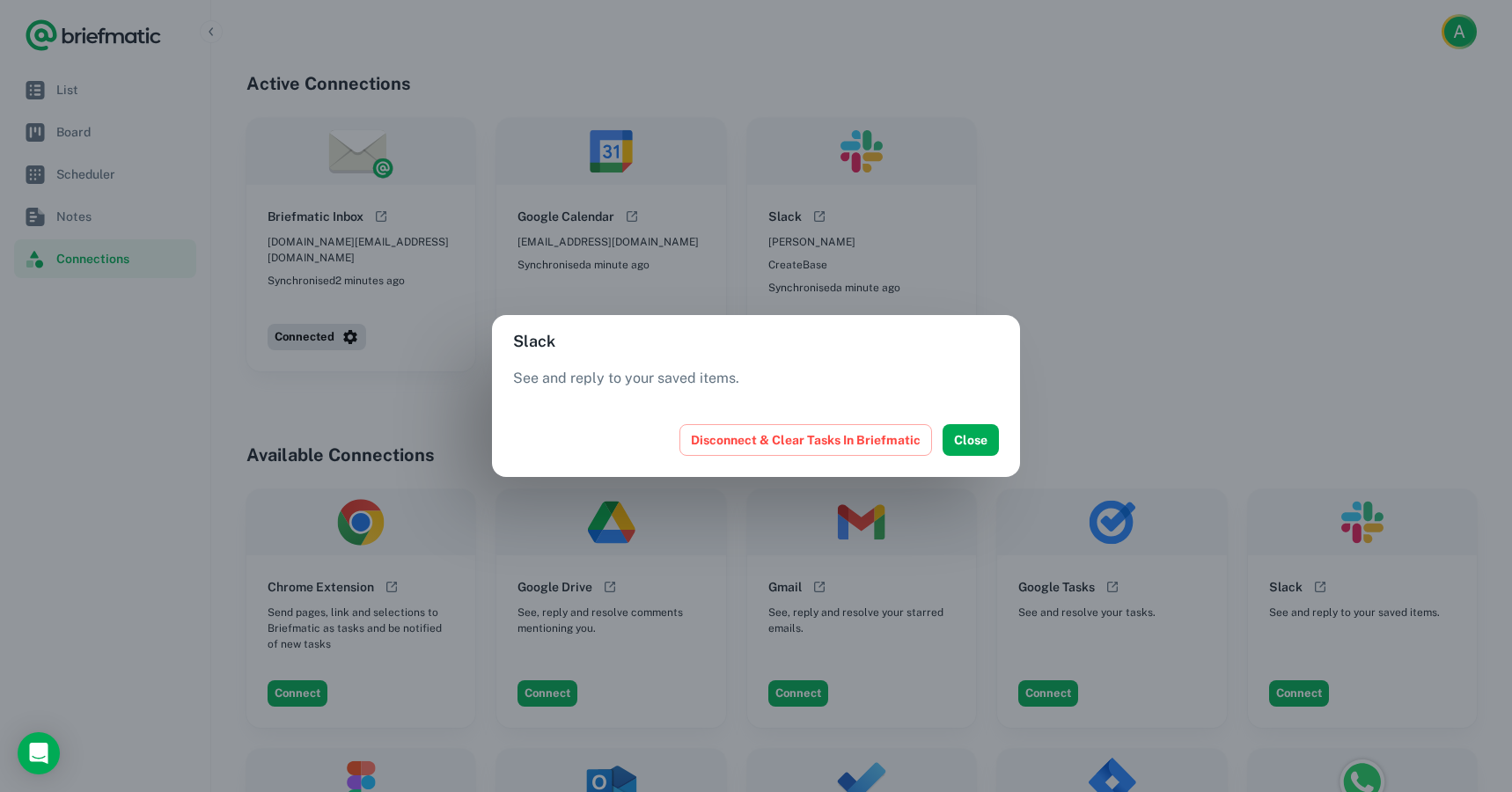
click at [1038, 317] on div "Slack See and reply to your saved items. Disconnect & Clear Tasks In Briefmatic…" at bounding box center [756, 396] width 1512 height 792
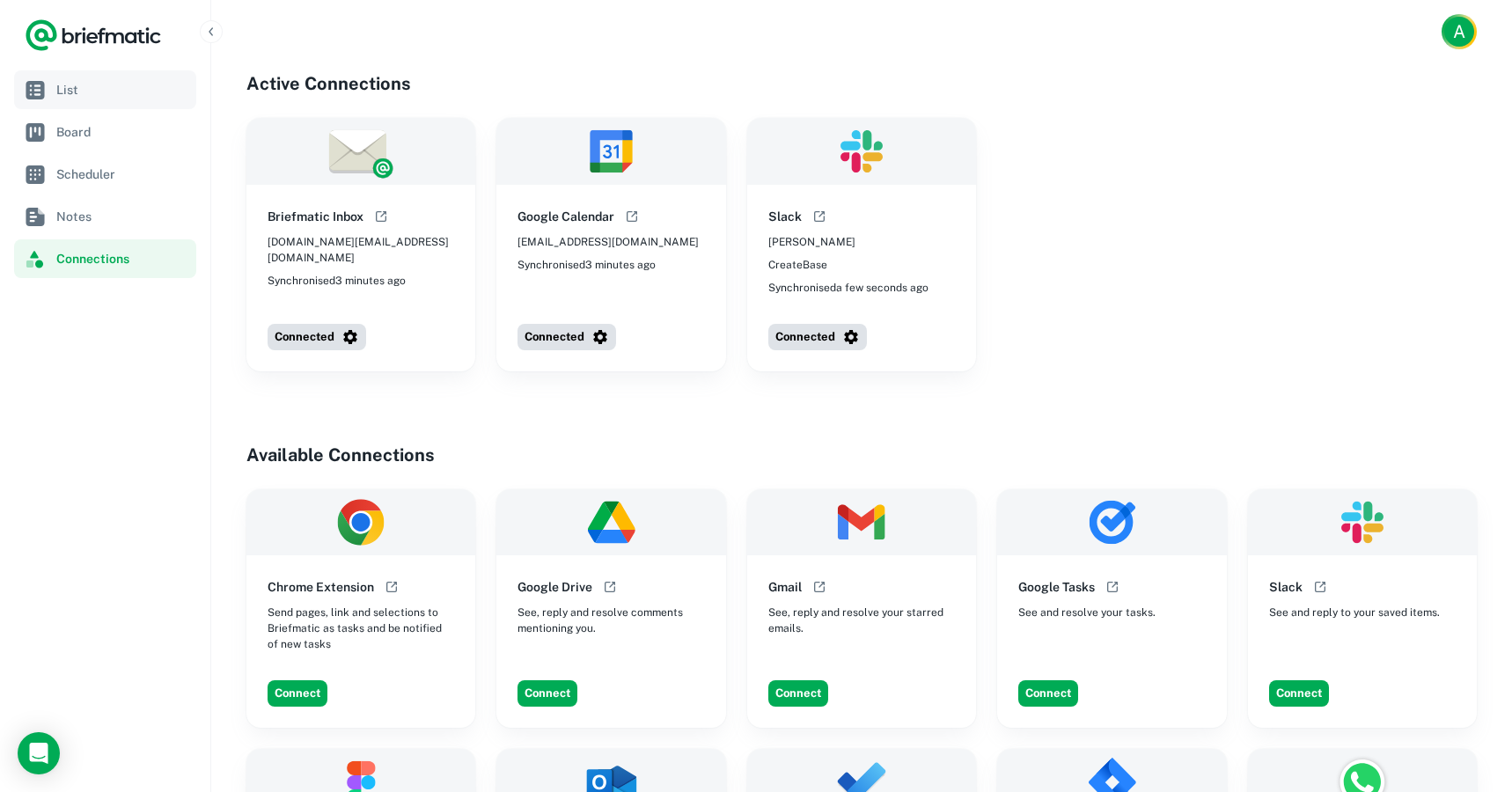
click at [102, 100] on link "List" at bounding box center [105, 89] width 182 height 39
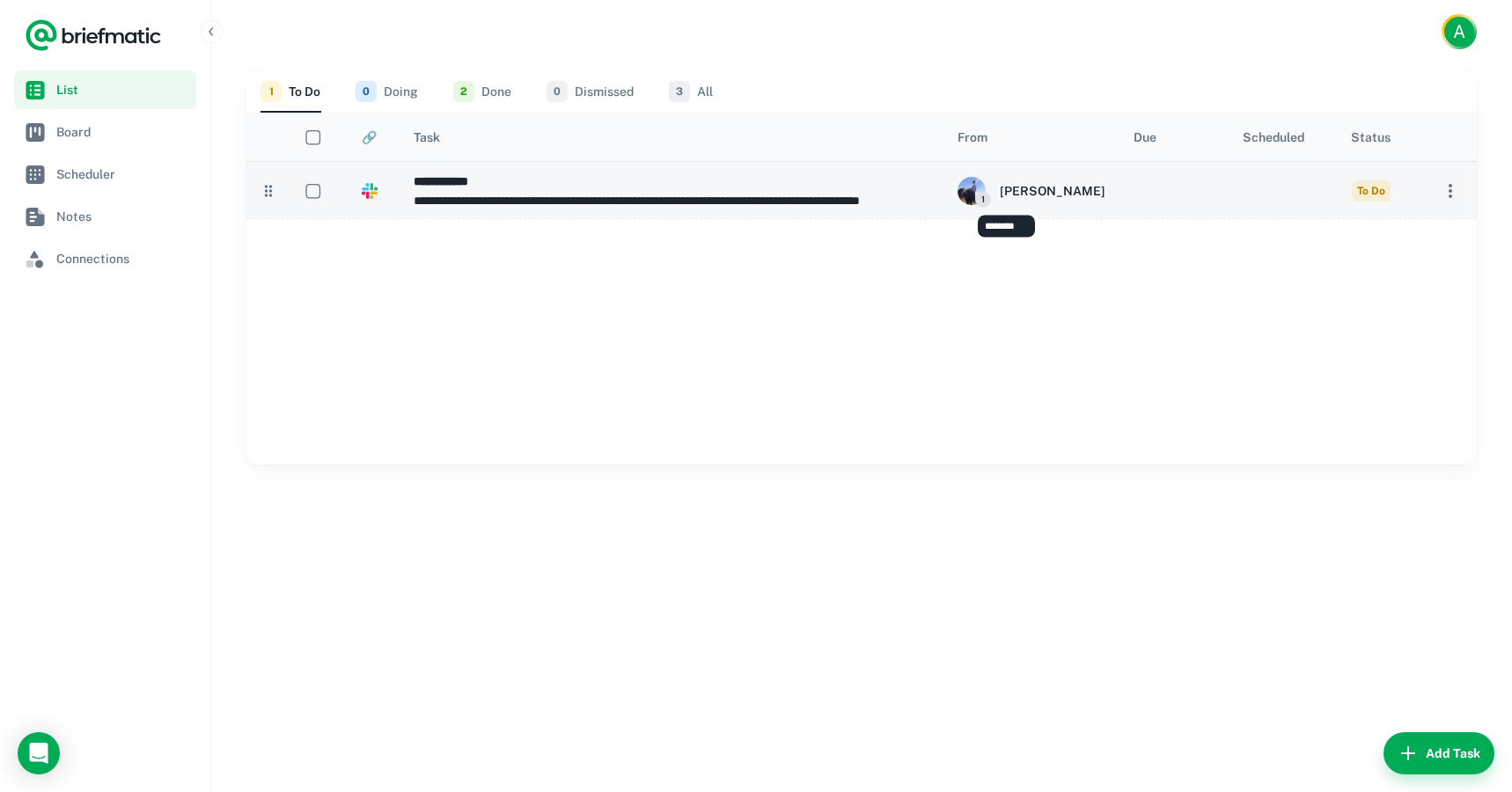
click at [996, 185] on div "1 [PERSON_NAME]" at bounding box center [1031, 191] width 147 height 29
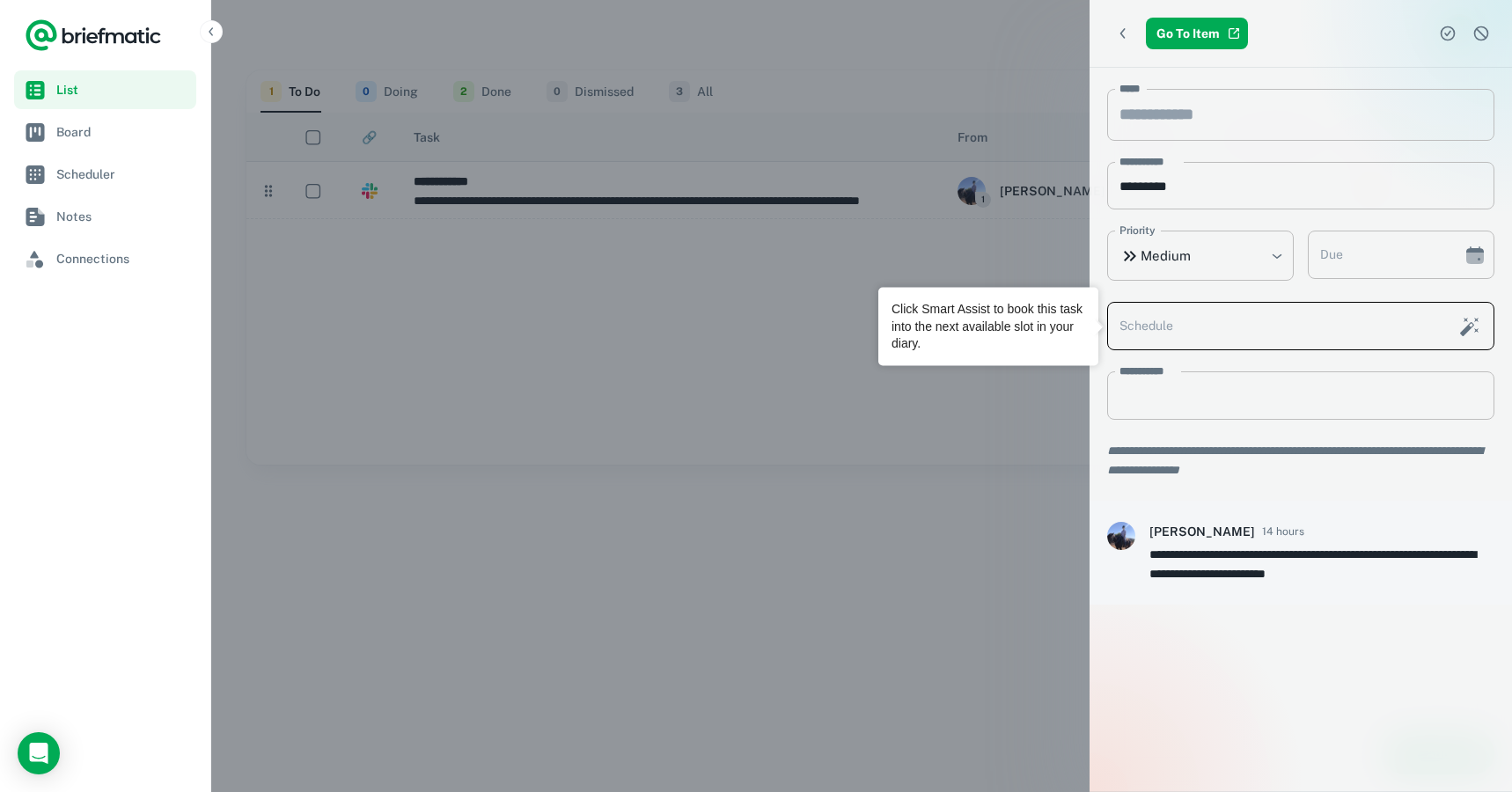
click at [1187, 321] on input "Schedule" at bounding box center [1278, 326] width 341 height 49
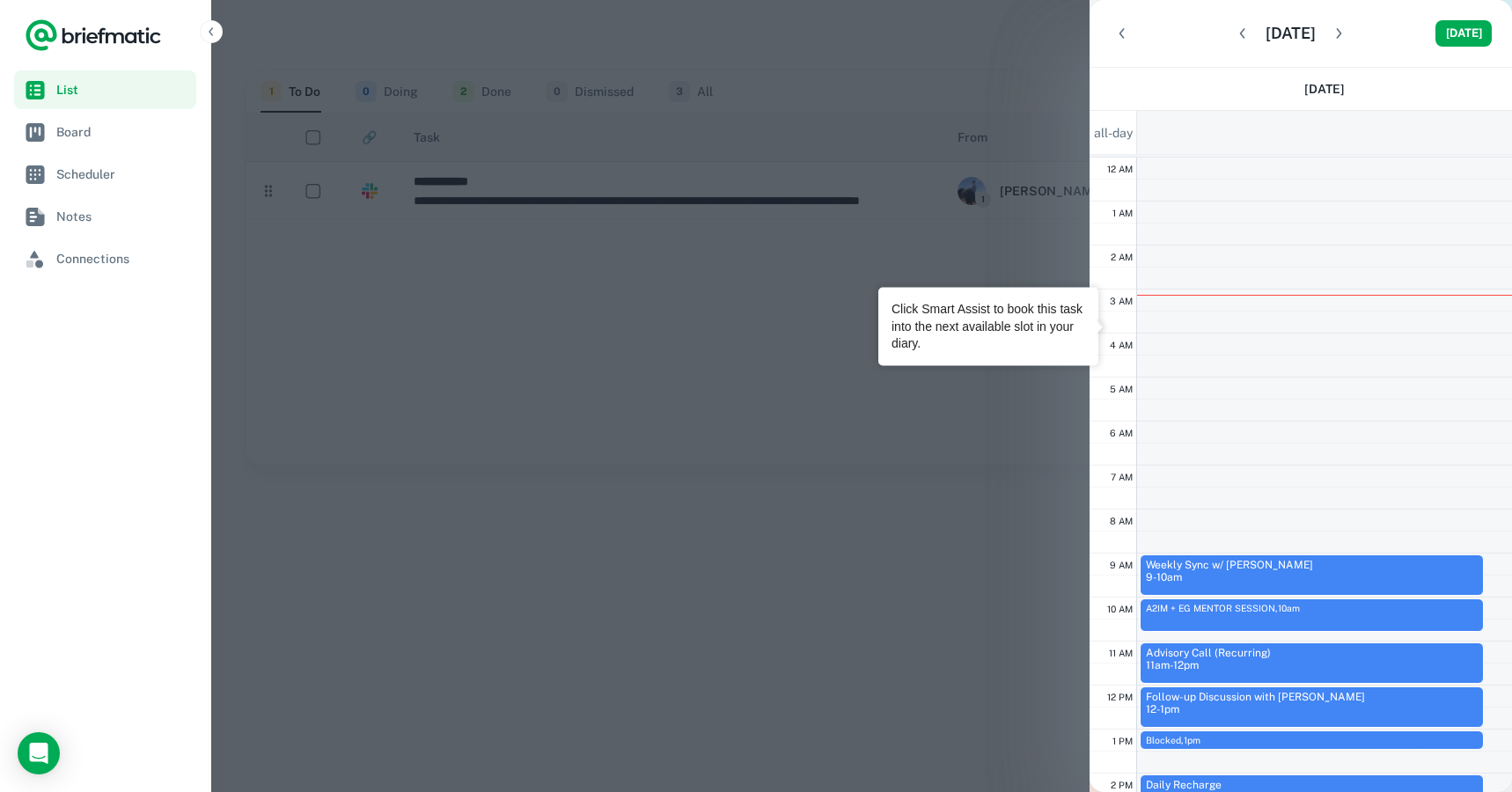
scroll to position [265, 0]
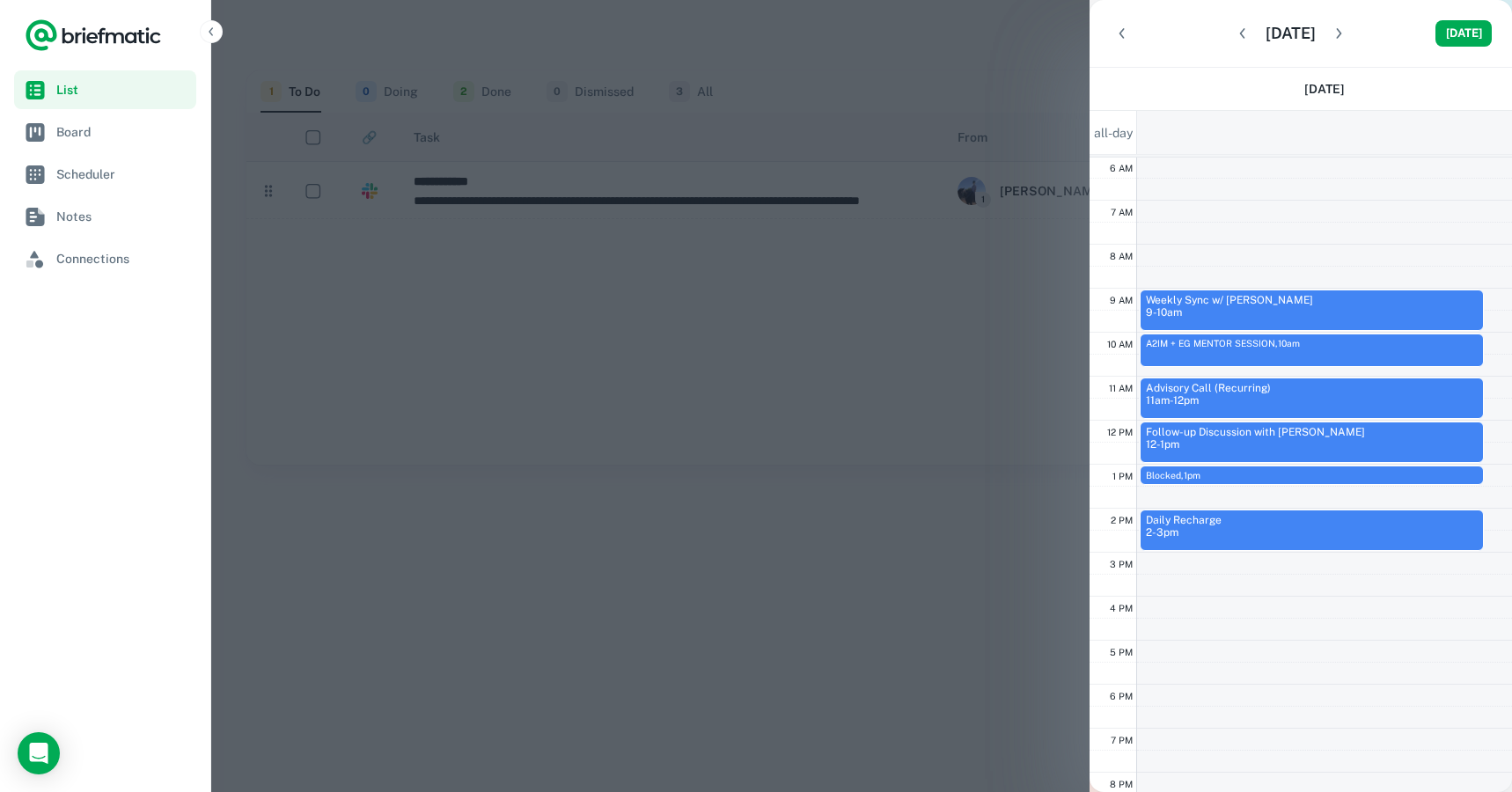
click at [1062, 250] on div at bounding box center [756, 396] width 1512 height 792
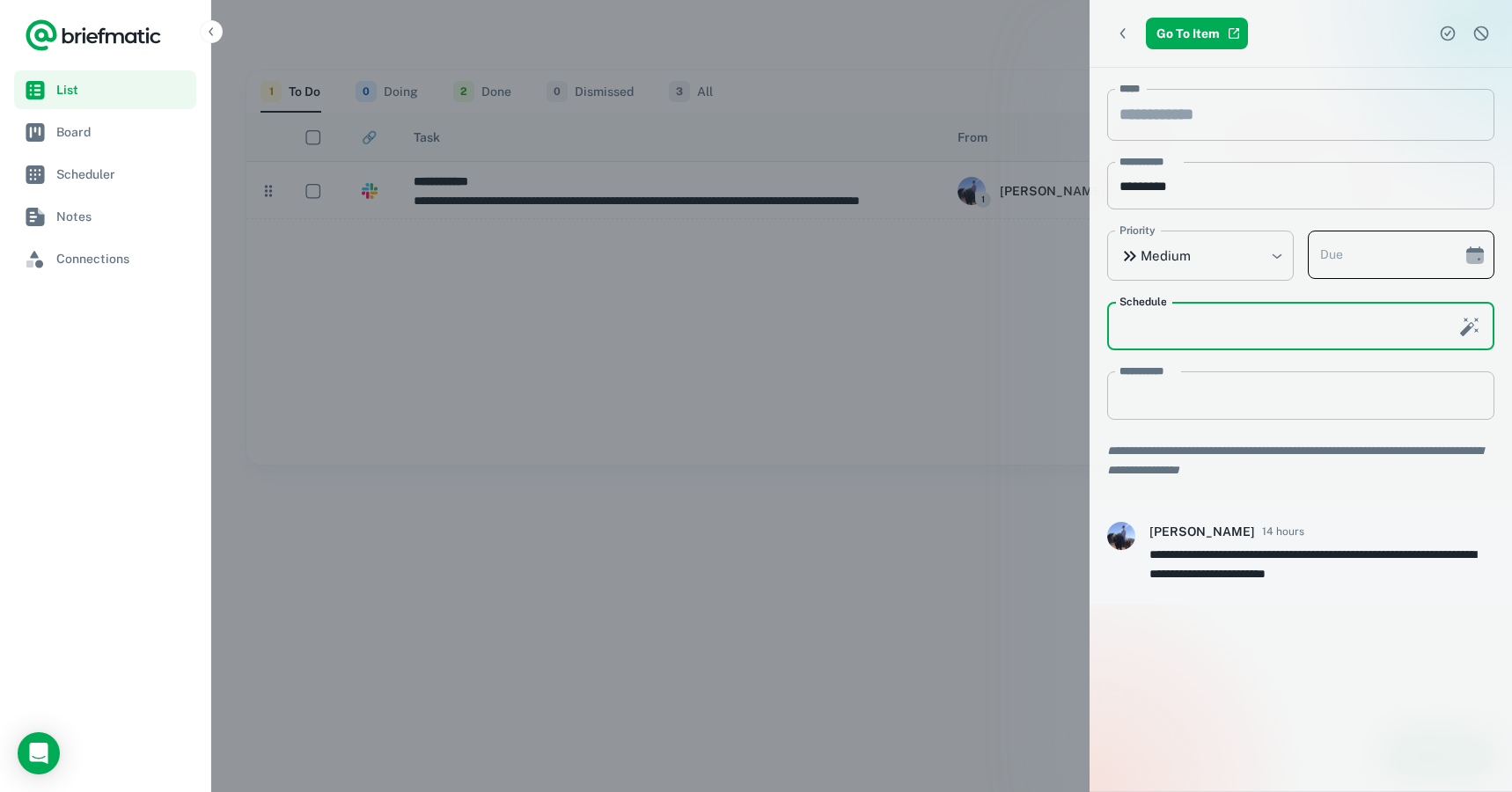
click at [1484, 266] on button "Choose date" at bounding box center [1475, 255] width 35 height 35
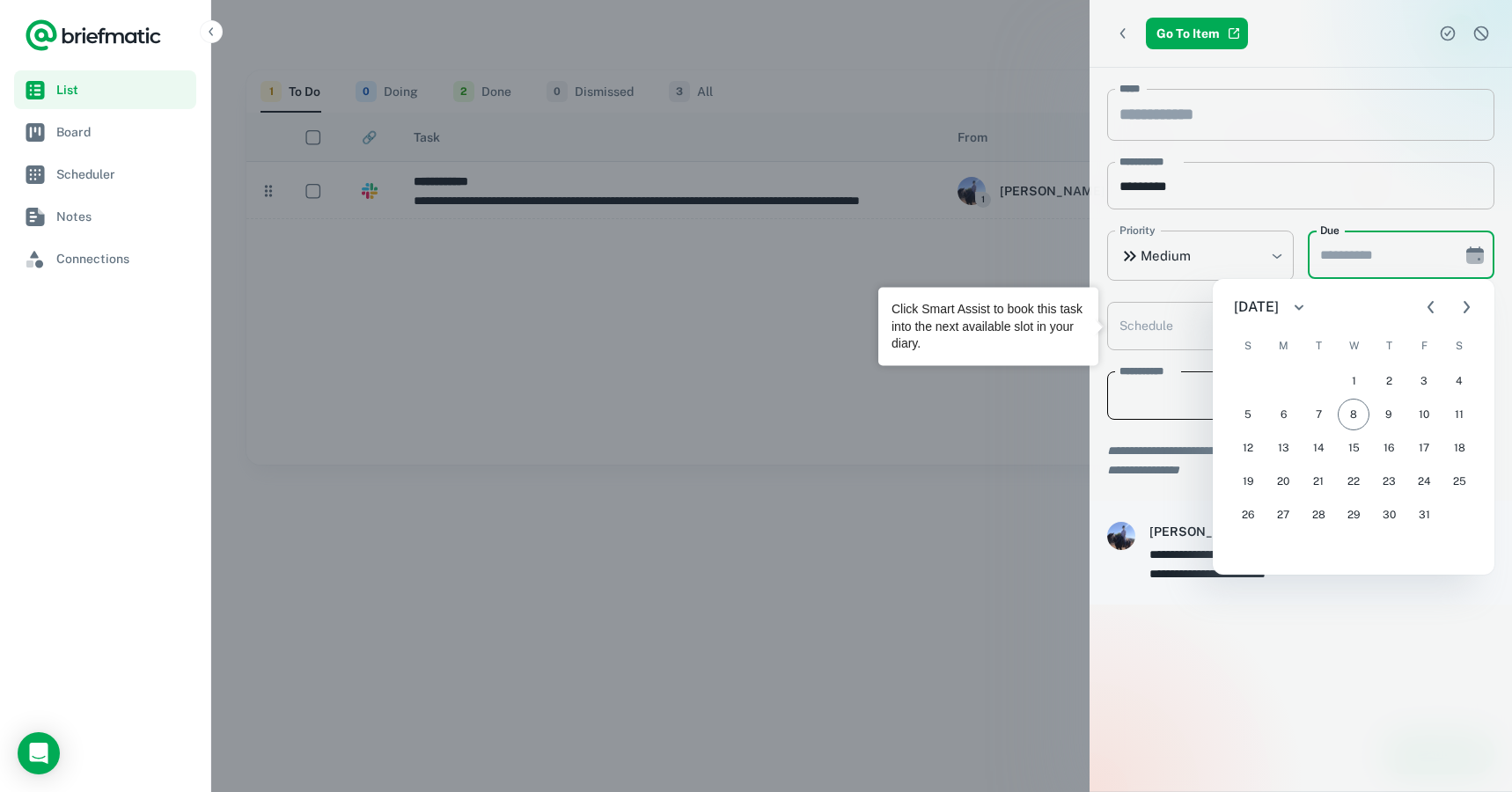
click at [1143, 375] on label "**********" at bounding box center [1148, 371] width 57 height 16
click at [1143, 386] on textarea "**********" at bounding box center [1301, 395] width 363 height 19
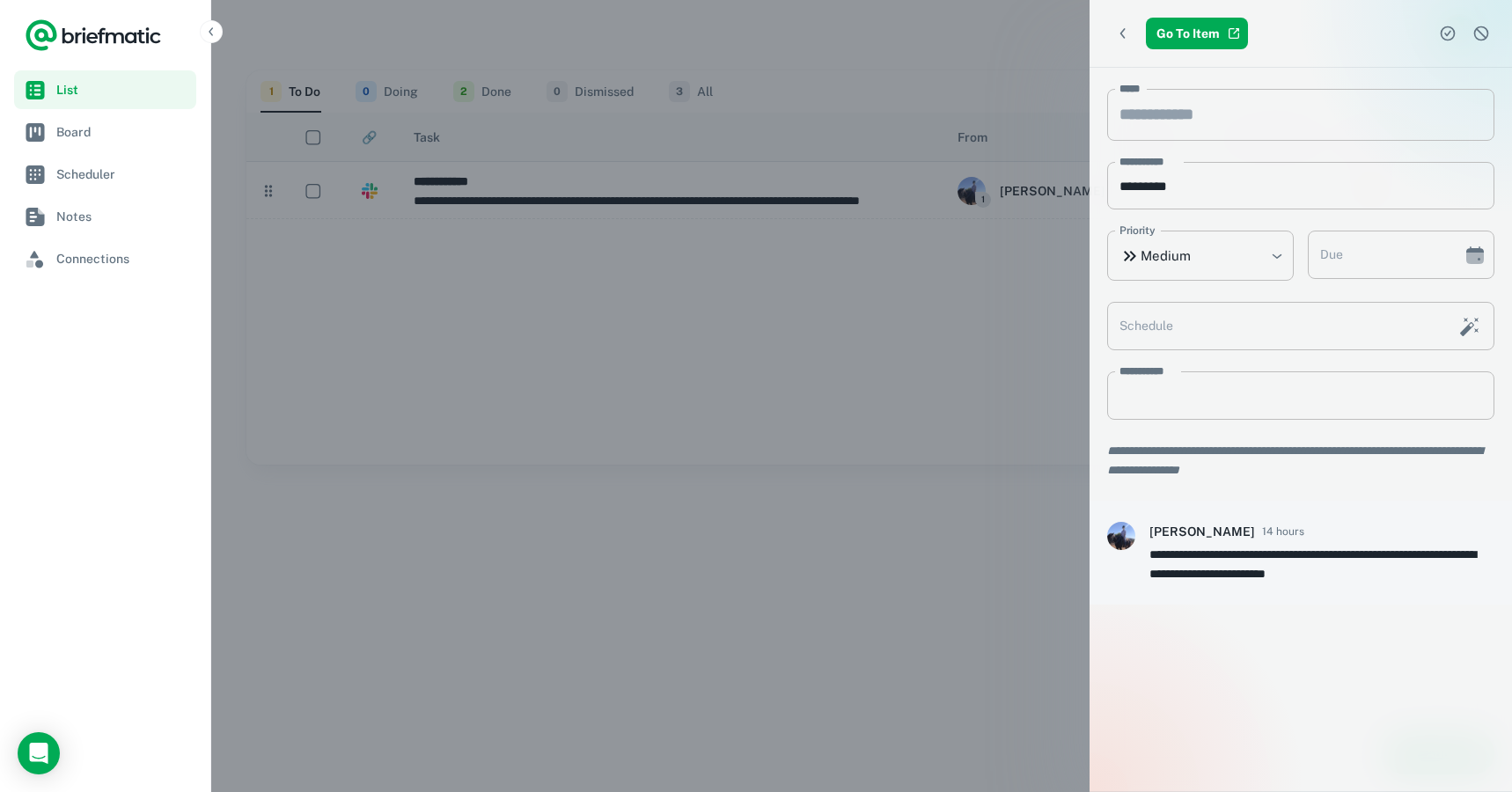
click at [916, 371] on div at bounding box center [756, 396] width 1512 height 792
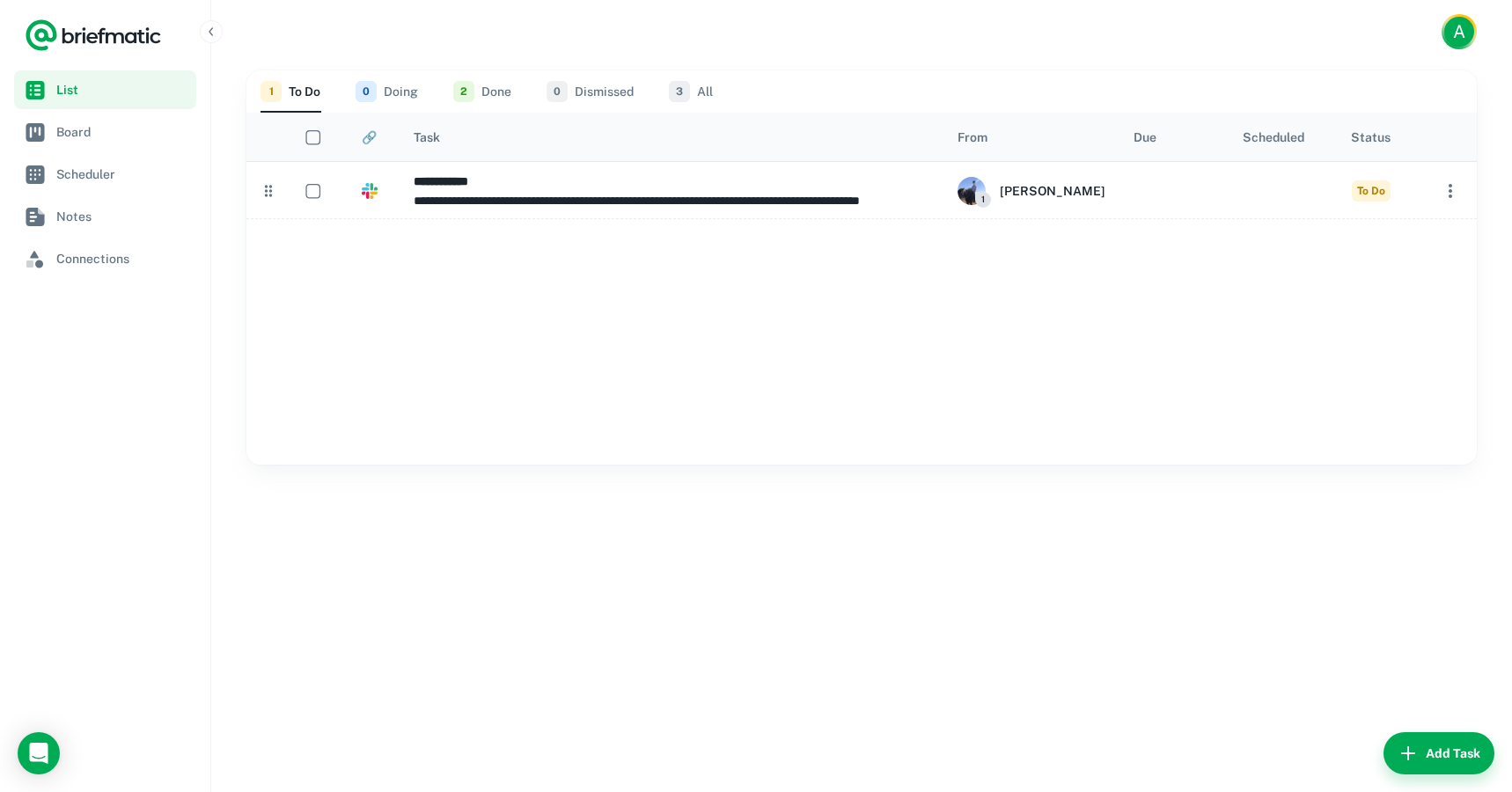
click at [701, 87] on button "3 All" at bounding box center [691, 91] width 44 height 42
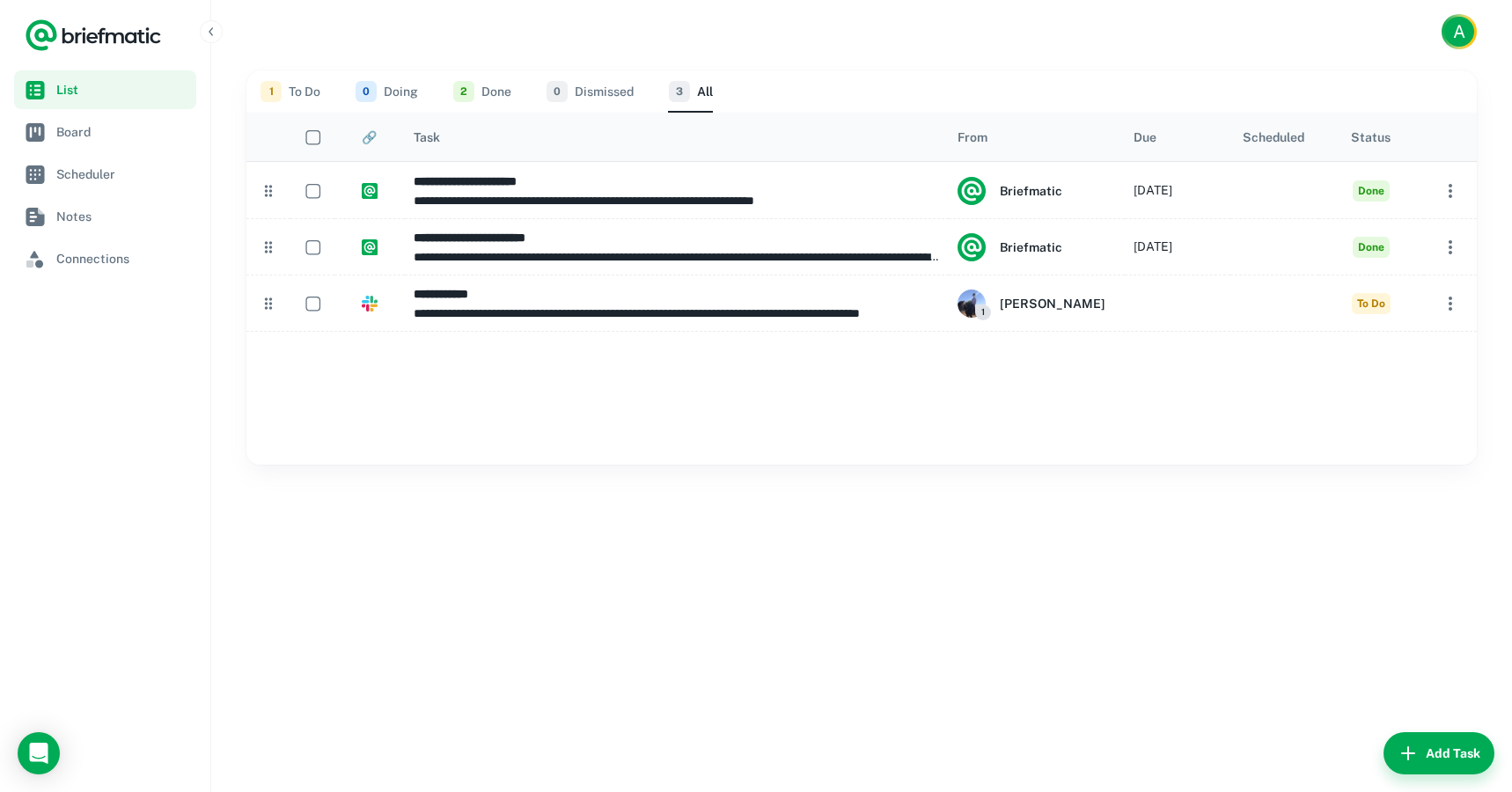
click at [310, 89] on button "1 To Do" at bounding box center [290, 91] width 60 height 42
